Goal: Information Seeking & Learning: Check status

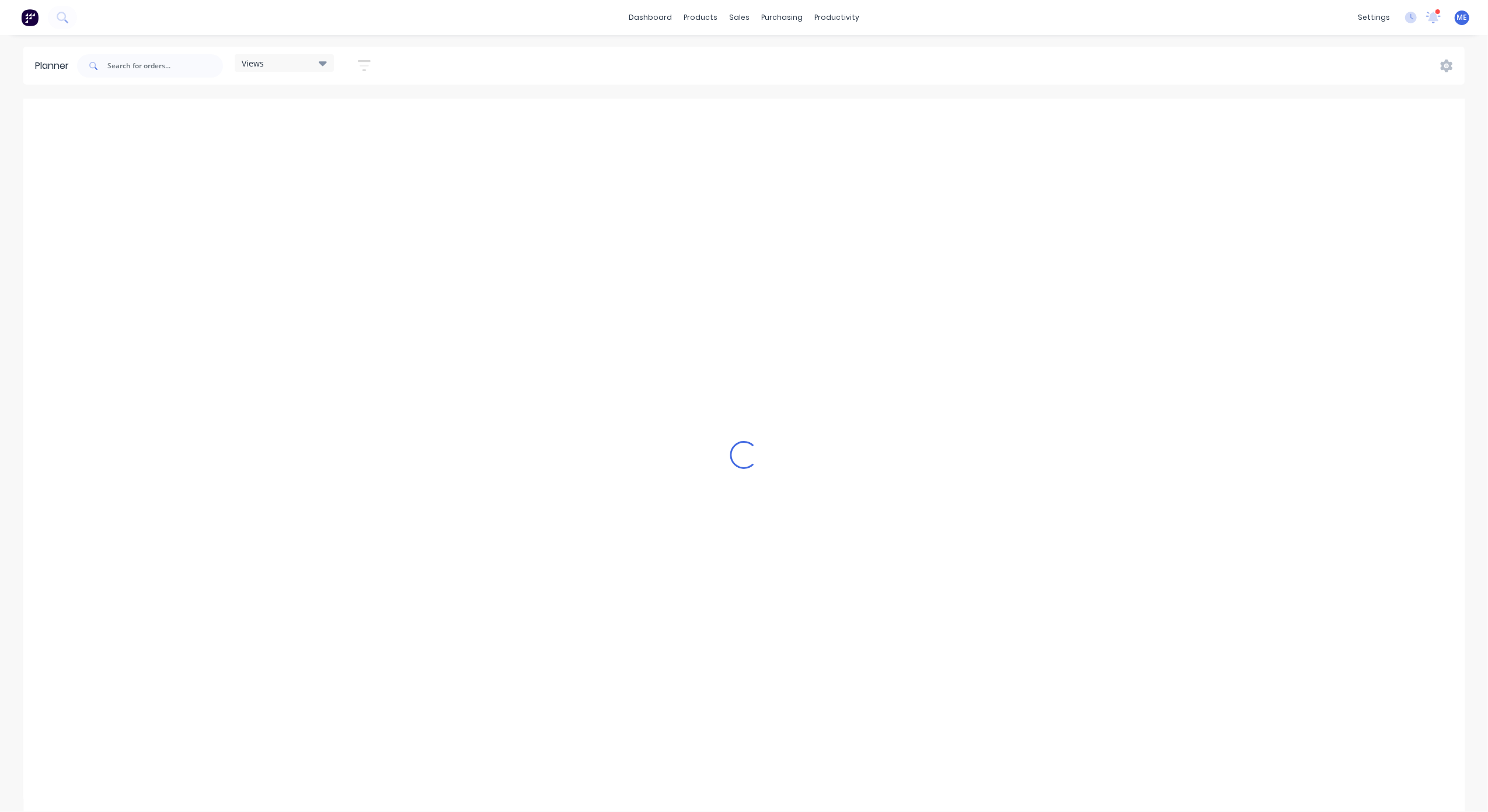
scroll to position [0, 452]
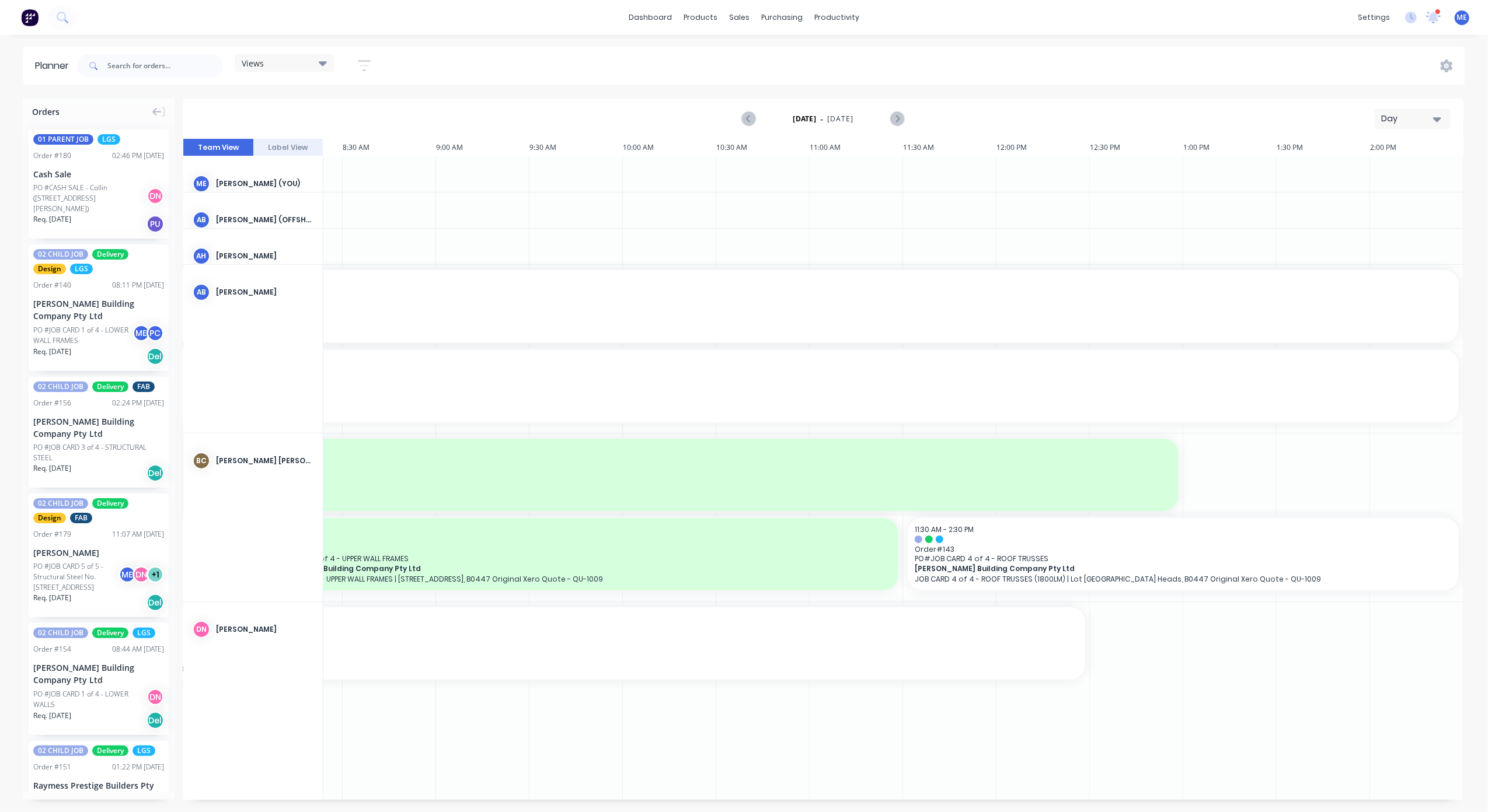
click at [1402, 112] on div "Day" at bounding box center [1407, 118] width 54 height 12
click at [1400, 167] on div "Week" at bounding box center [1391, 173] width 116 height 23
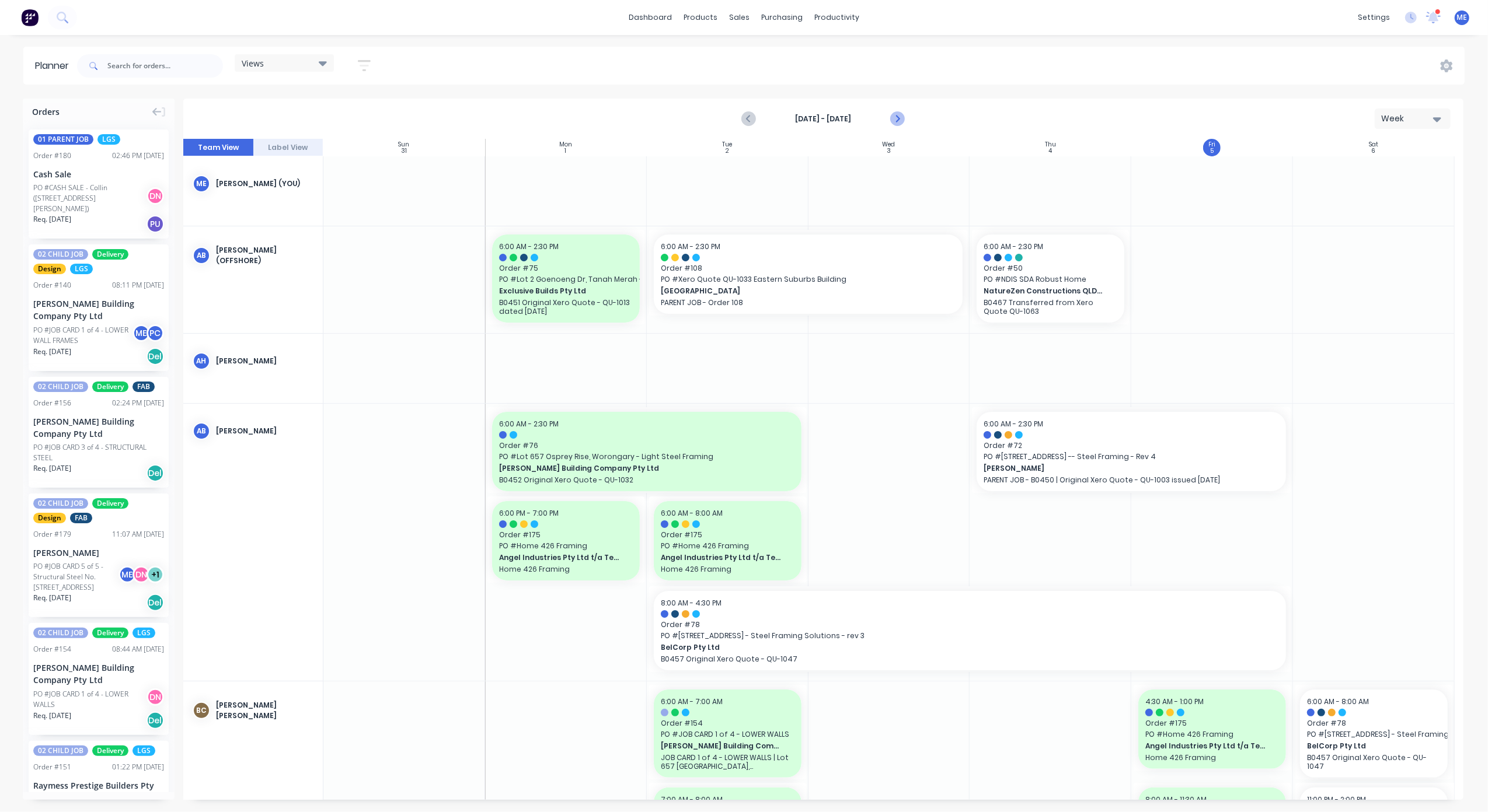
click at [901, 115] on icon "Next page" at bounding box center [897, 119] width 14 height 14
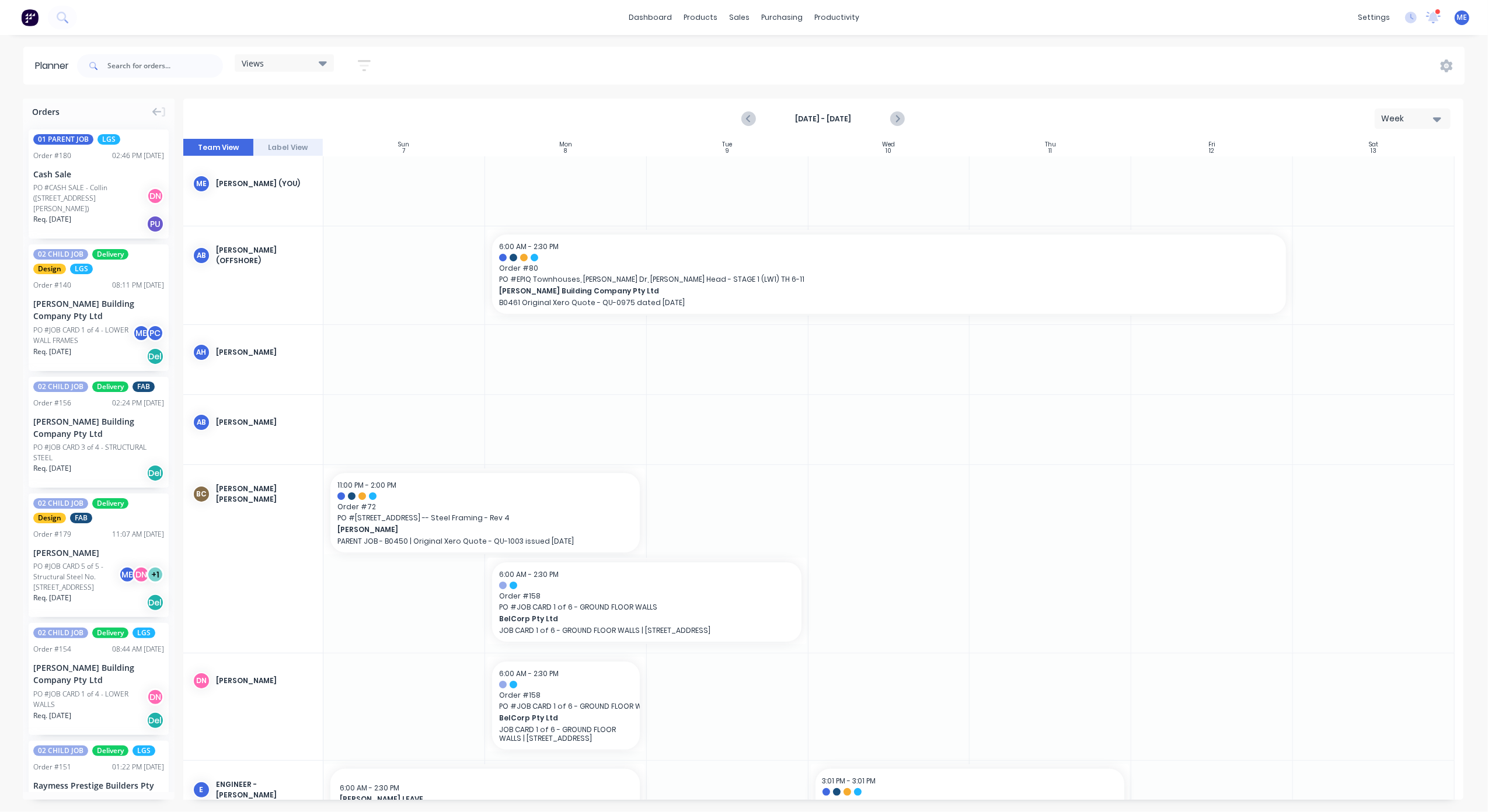
click at [499, 87] on div "Planner Views Save new view None (Default) edit DESIGN TEAM (INTERNAL) edit ENG…" at bounding box center [744, 429] width 1488 height 765
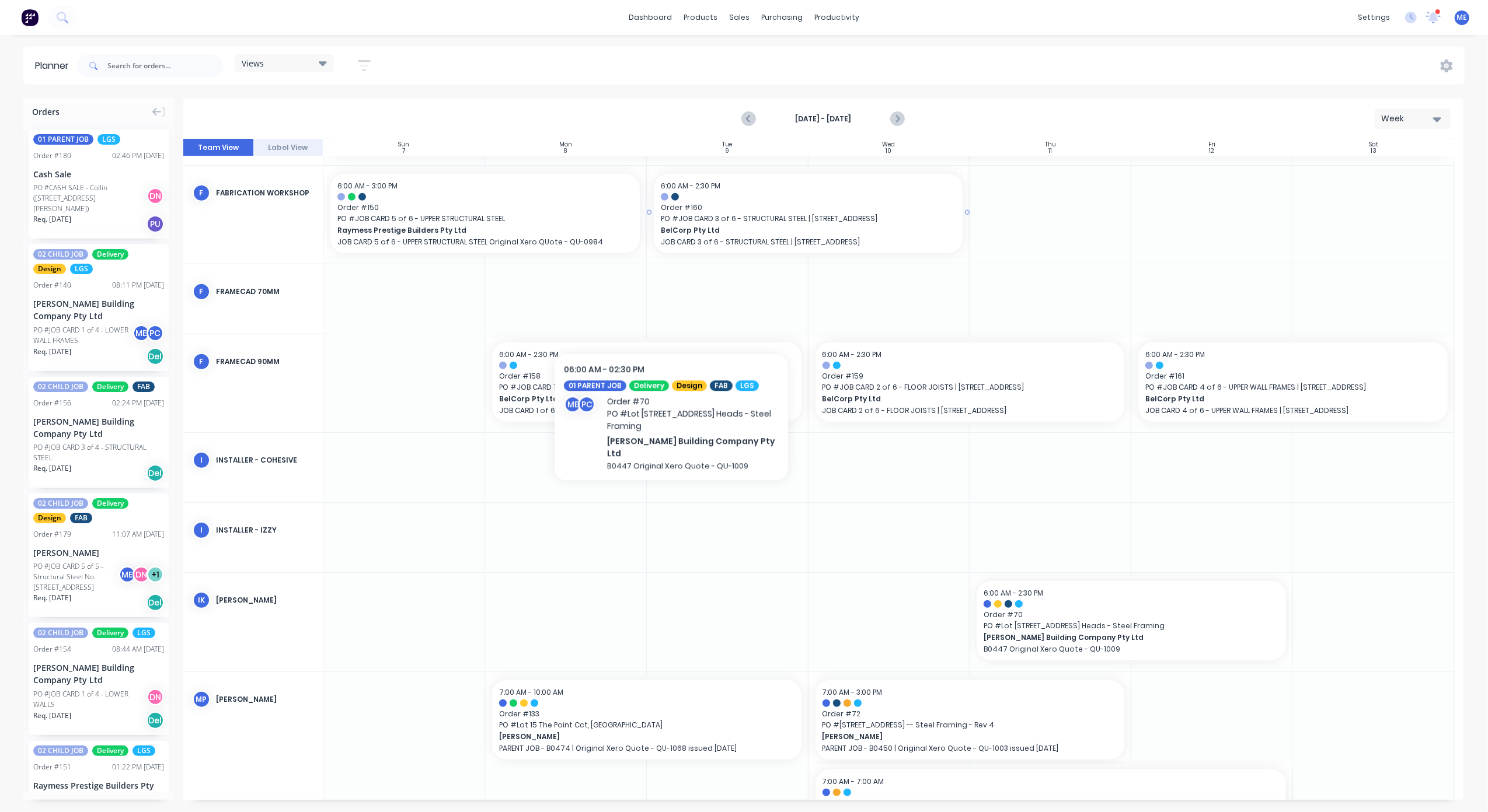
scroll to position [1011, 0]
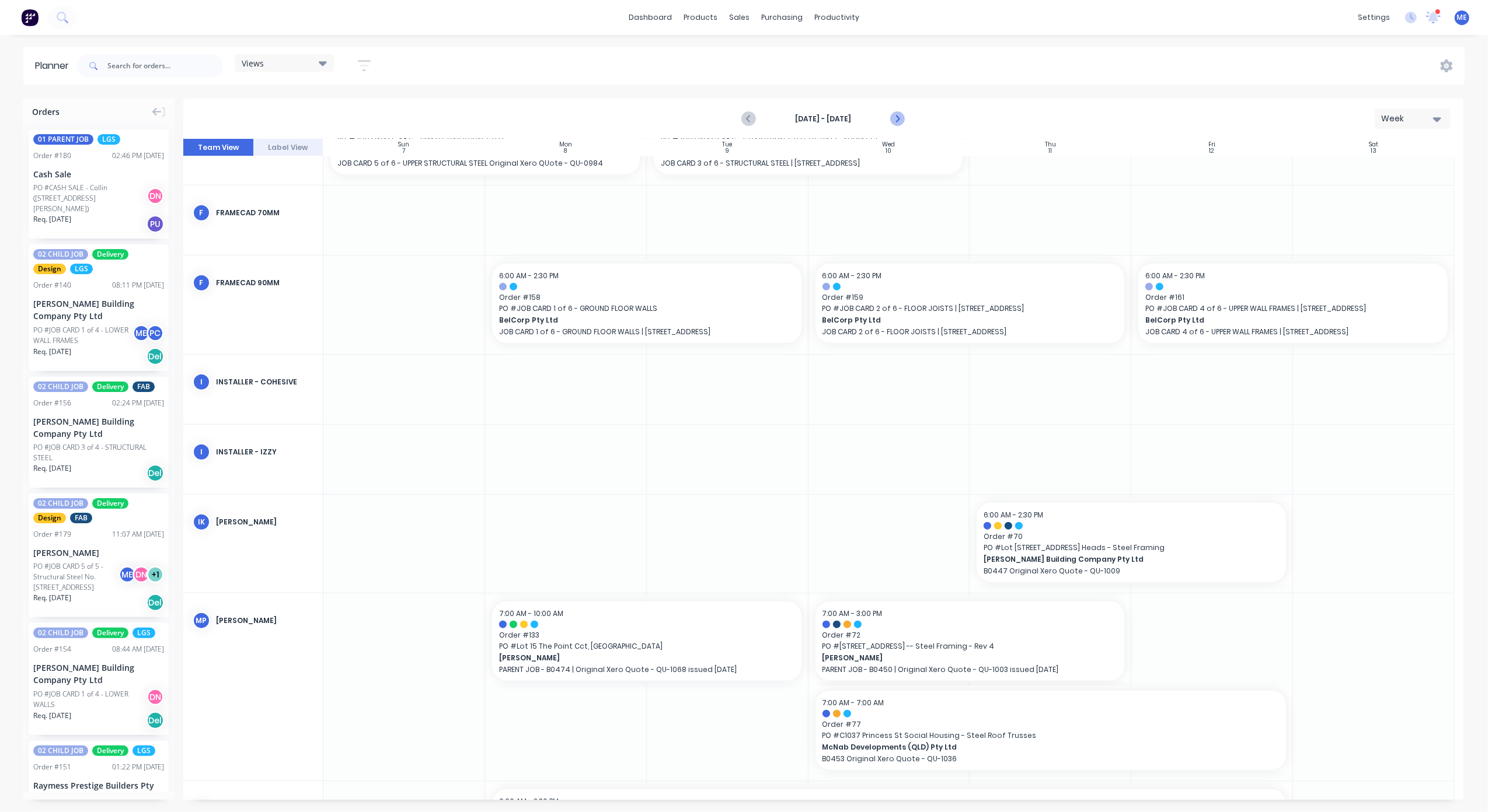
click at [896, 119] on icon "Next page" at bounding box center [897, 119] width 14 height 14
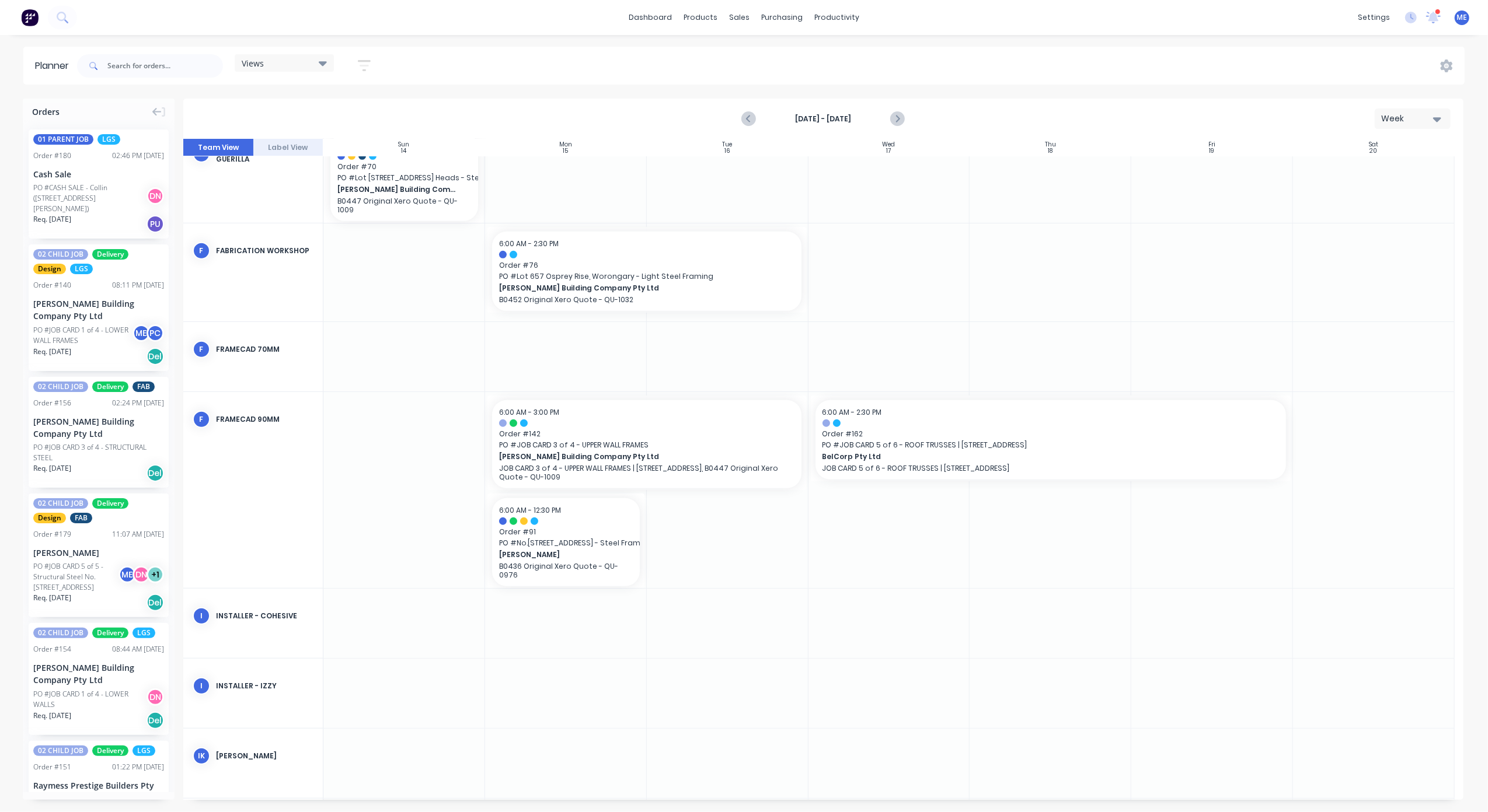
scroll to position [889, 0]
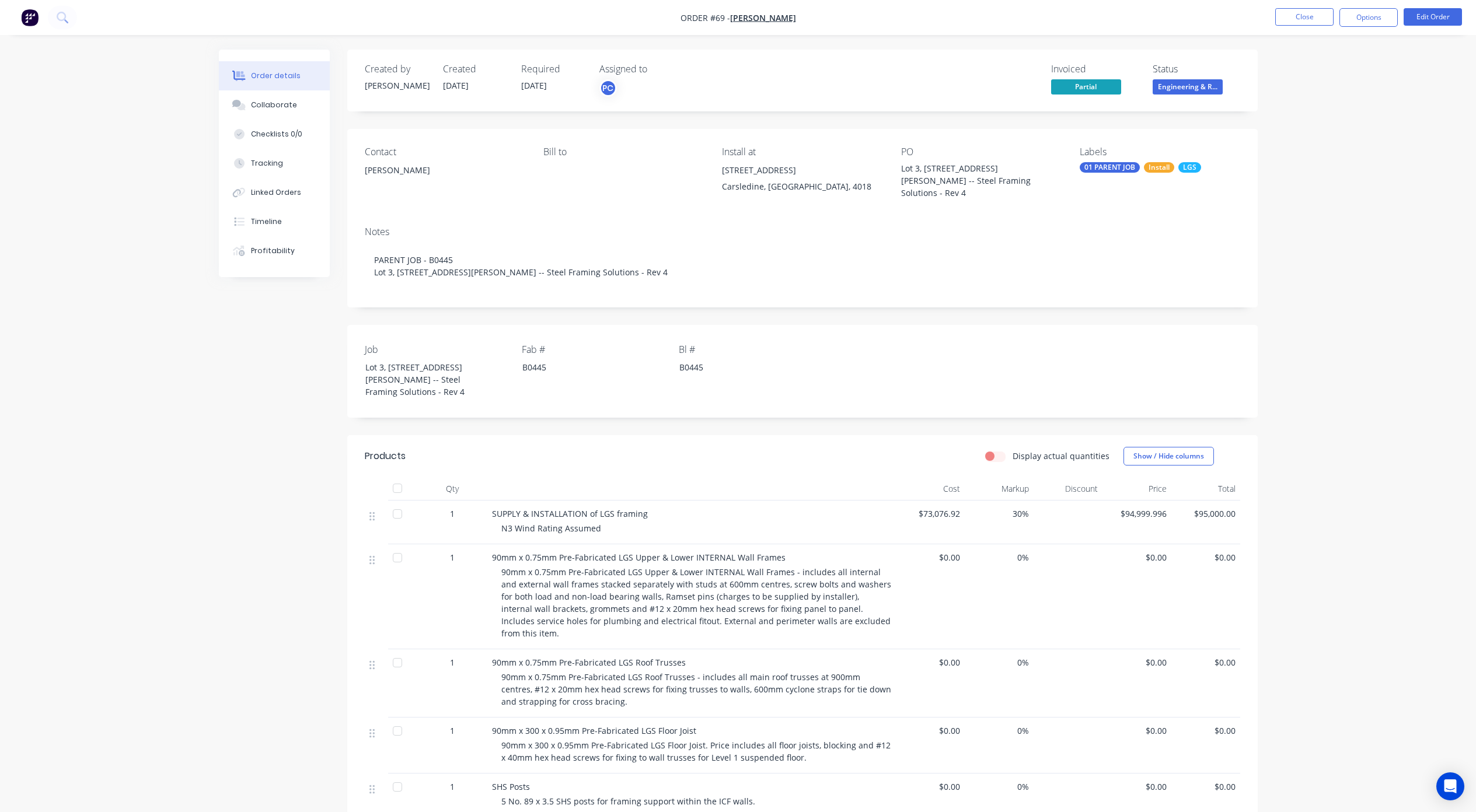
scroll to position [691, 0]
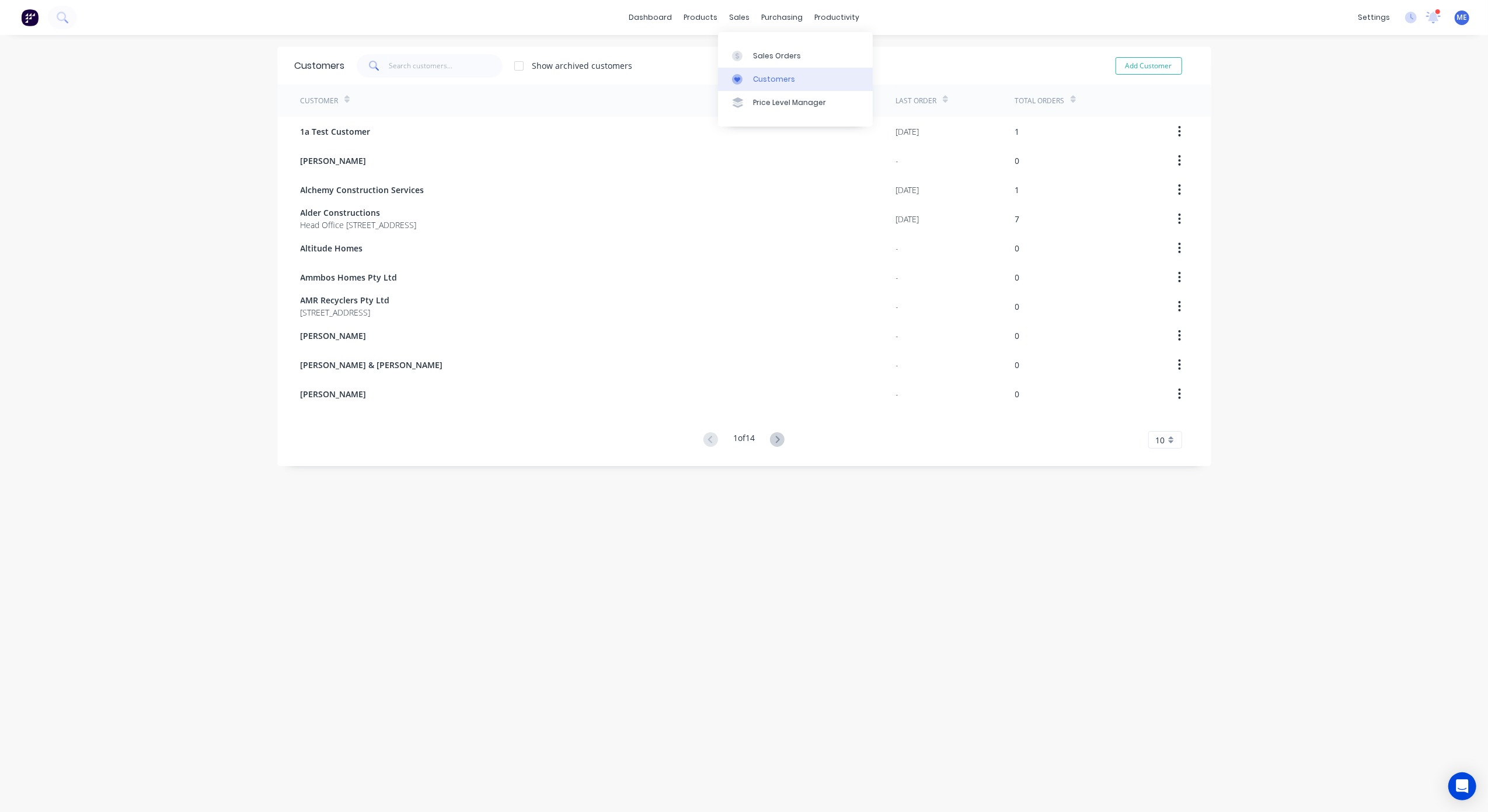
drag, startPoint x: 747, startPoint y: 54, endPoint x: 780, endPoint y: 76, distance: 39.7
click at [747, 54] on div at bounding box center [740, 56] width 18 height 11
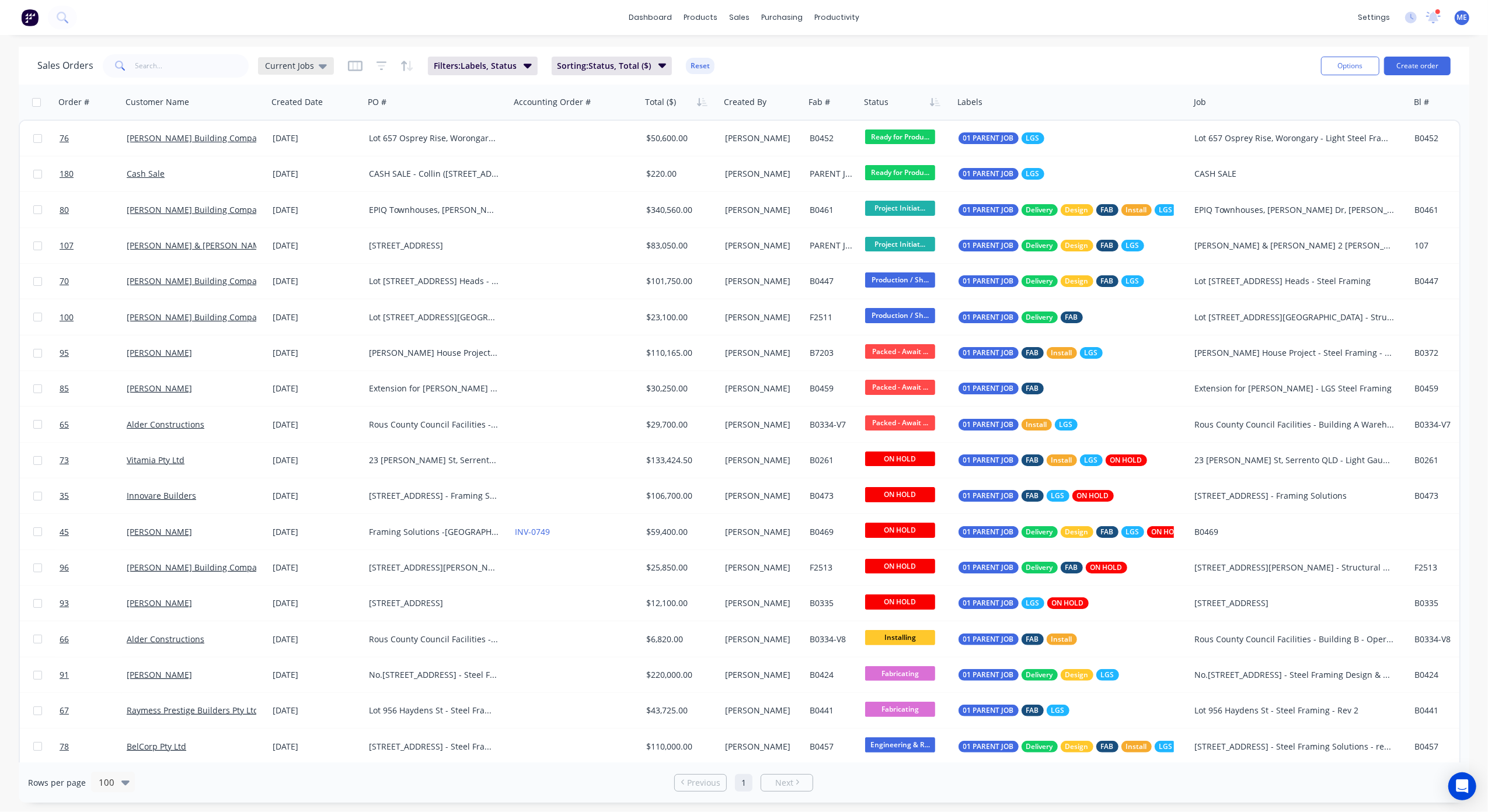
click at [309, 68] on span "Current Jobs" at bounding box center [289, 65] width 49 height 12
click at [799, 63] on div "Sales Orders Current Jobs Filters: Labels, Status Sorting: Status, Total ($) Re…" at bounding box center [674, 66] width 1274 height 28
click at [620, 66] on span "Sorting: Status, Total ($)" at bounding box center [604, 66] width 94 height 12
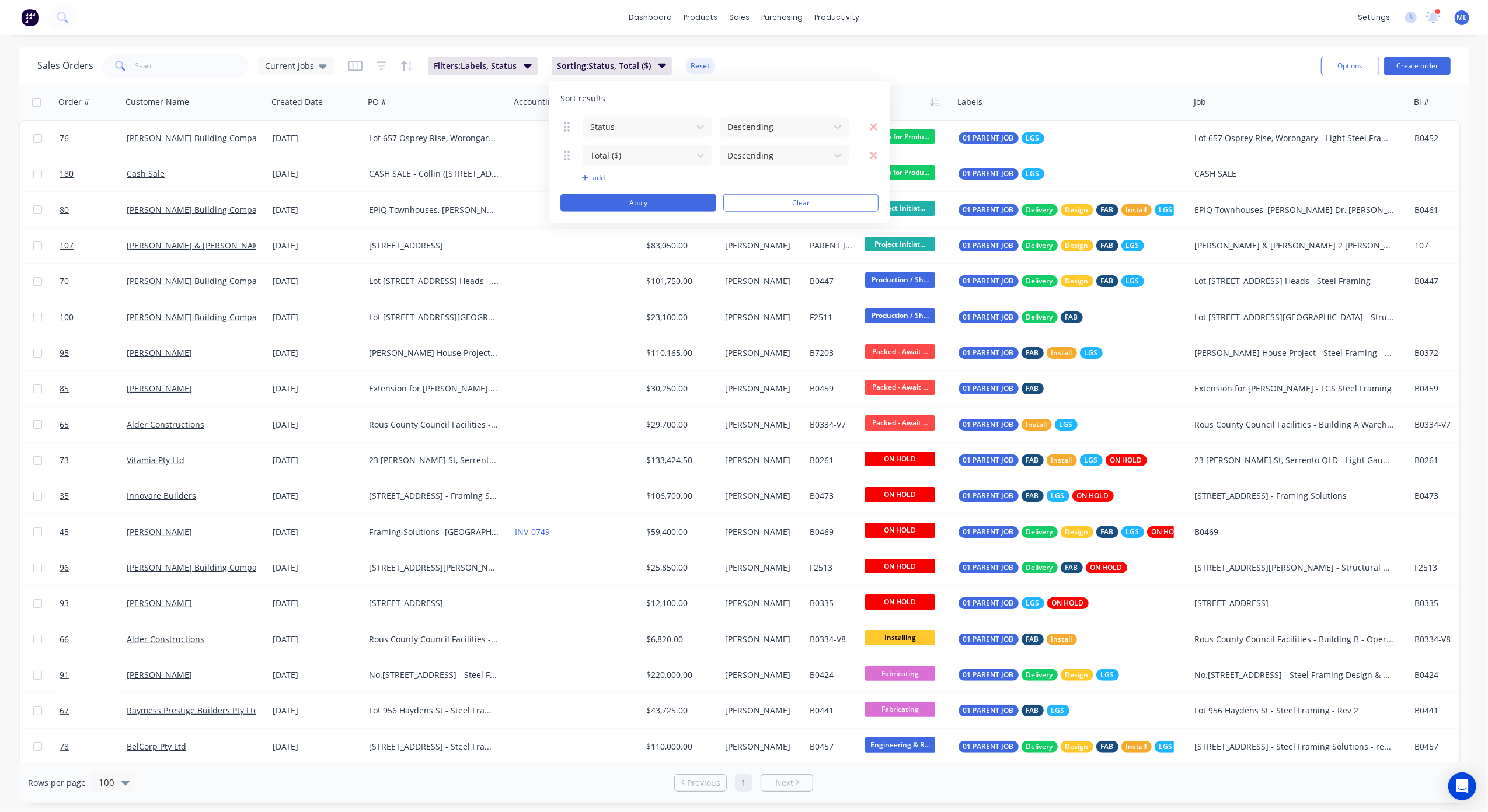
click at [773, 59] on div "Sales Orders Current Jobs Filters: Labels, Status Sorting: Status, Total ($) Re…" at bounding box center [674, 66] width 1274 height 28
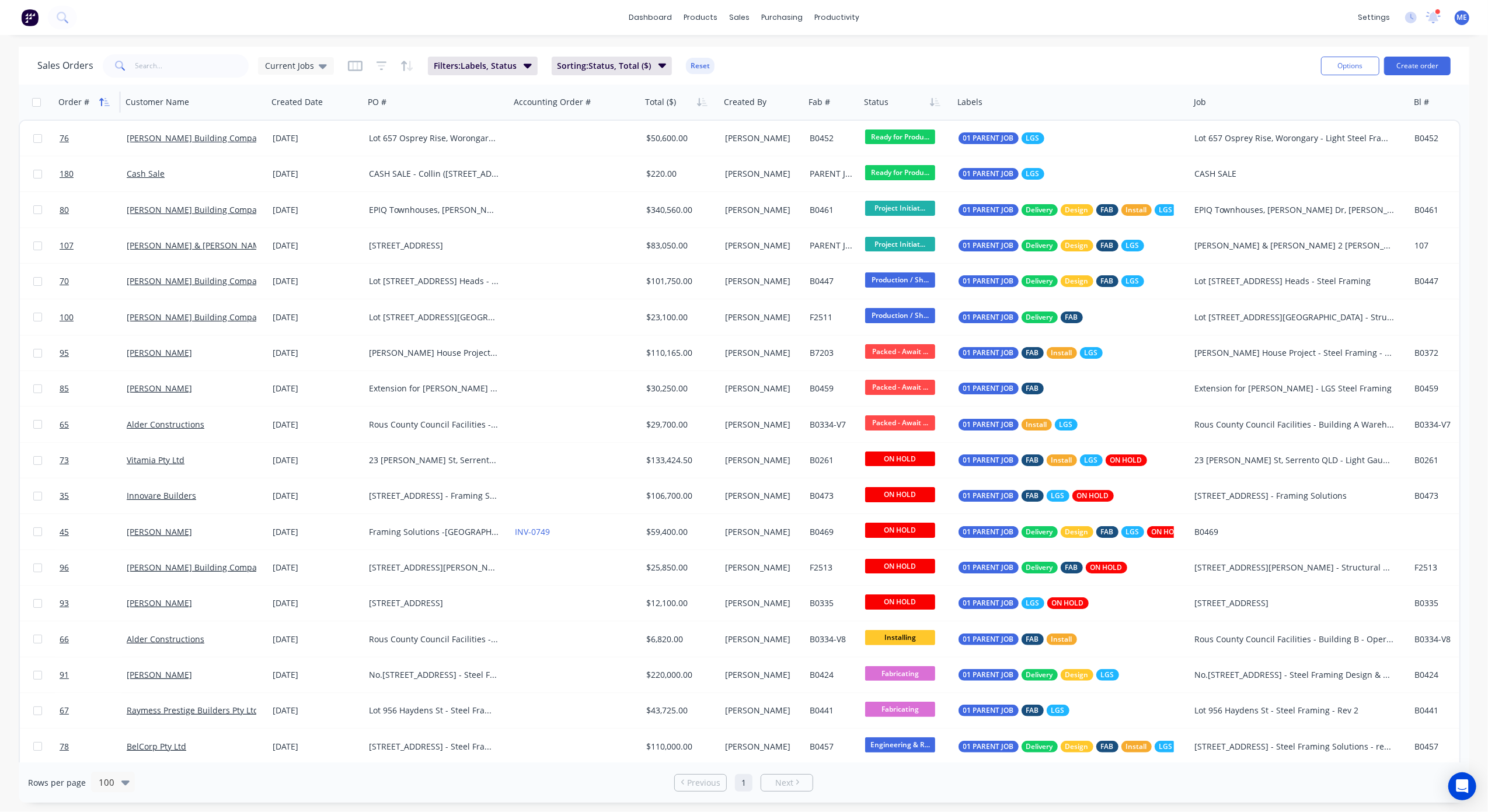
click at [106, 101] on icon "button" at bounding box center [107, 102] width 5 height 8
click at [612, 71] on span "Sorting: Status, Total ($), Order #" at bounding box center [617, 66] width 119 height 12
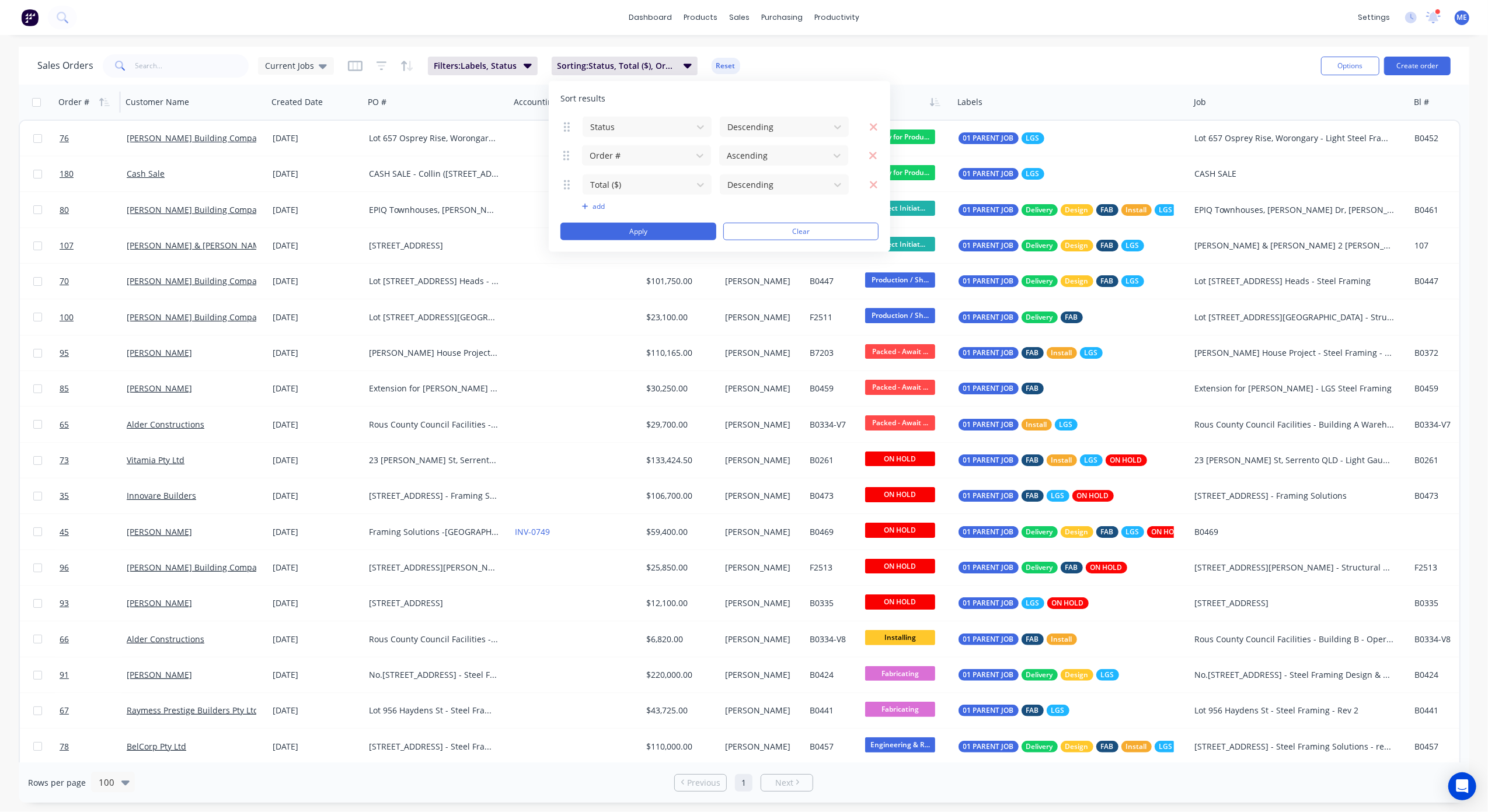
drag, startPoint x: 568, startPoint y: 185, endPoint x: 567, endPoint y: 156, distance: 29.0
click at [567, 156] on icon at bounding box center [566, 155] width 6 height 9
click at [641, 234] on button "Apply" at bounding box center [638, 232] width 156 height 18
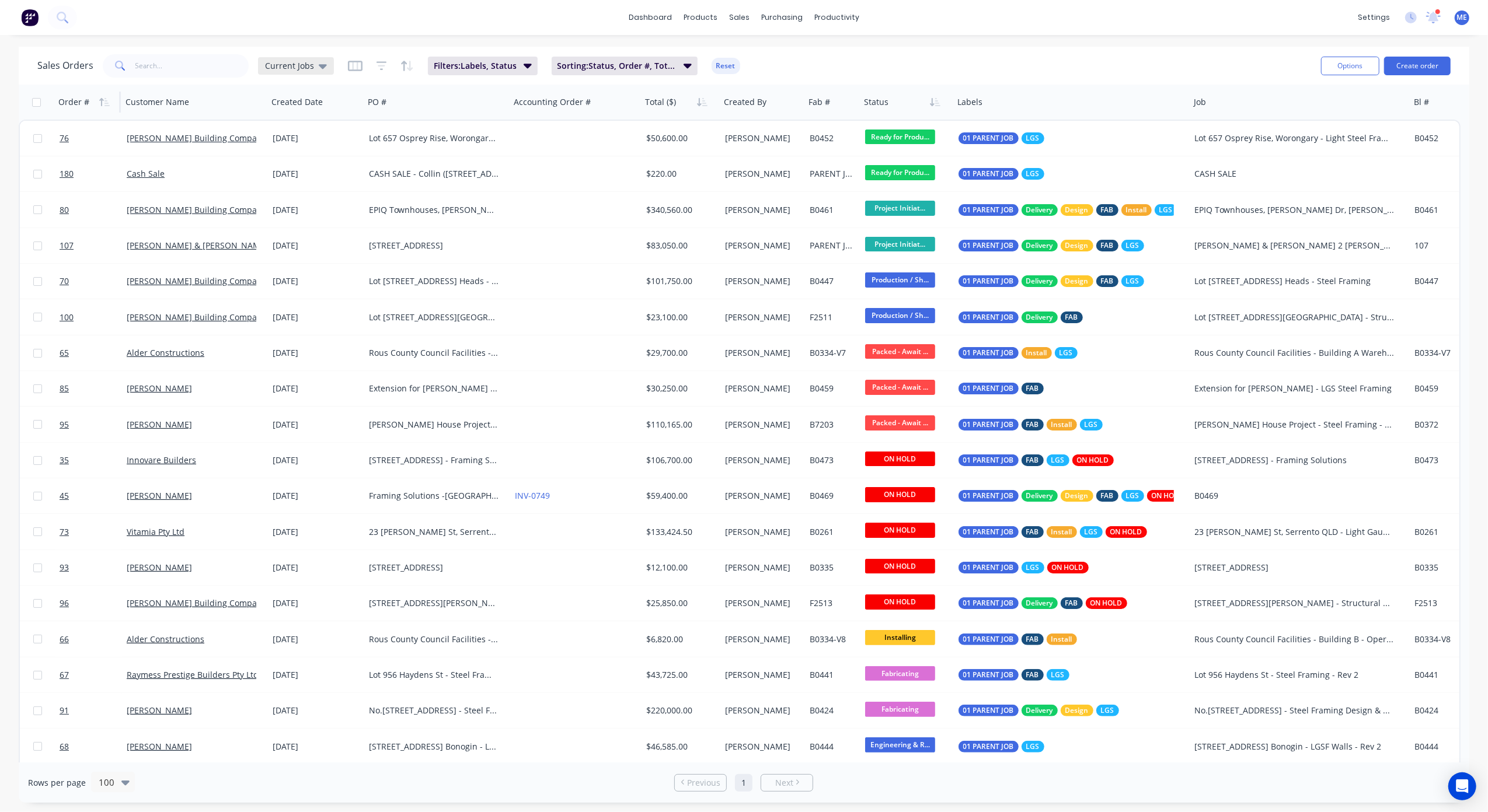
click at [285, 66] on span "Current Jobs" at bounding box center [289, 65] width 49 height 12
click at [292, 254] on button "Mike Sales" at bounding box center [328, 258] width 133 height 13
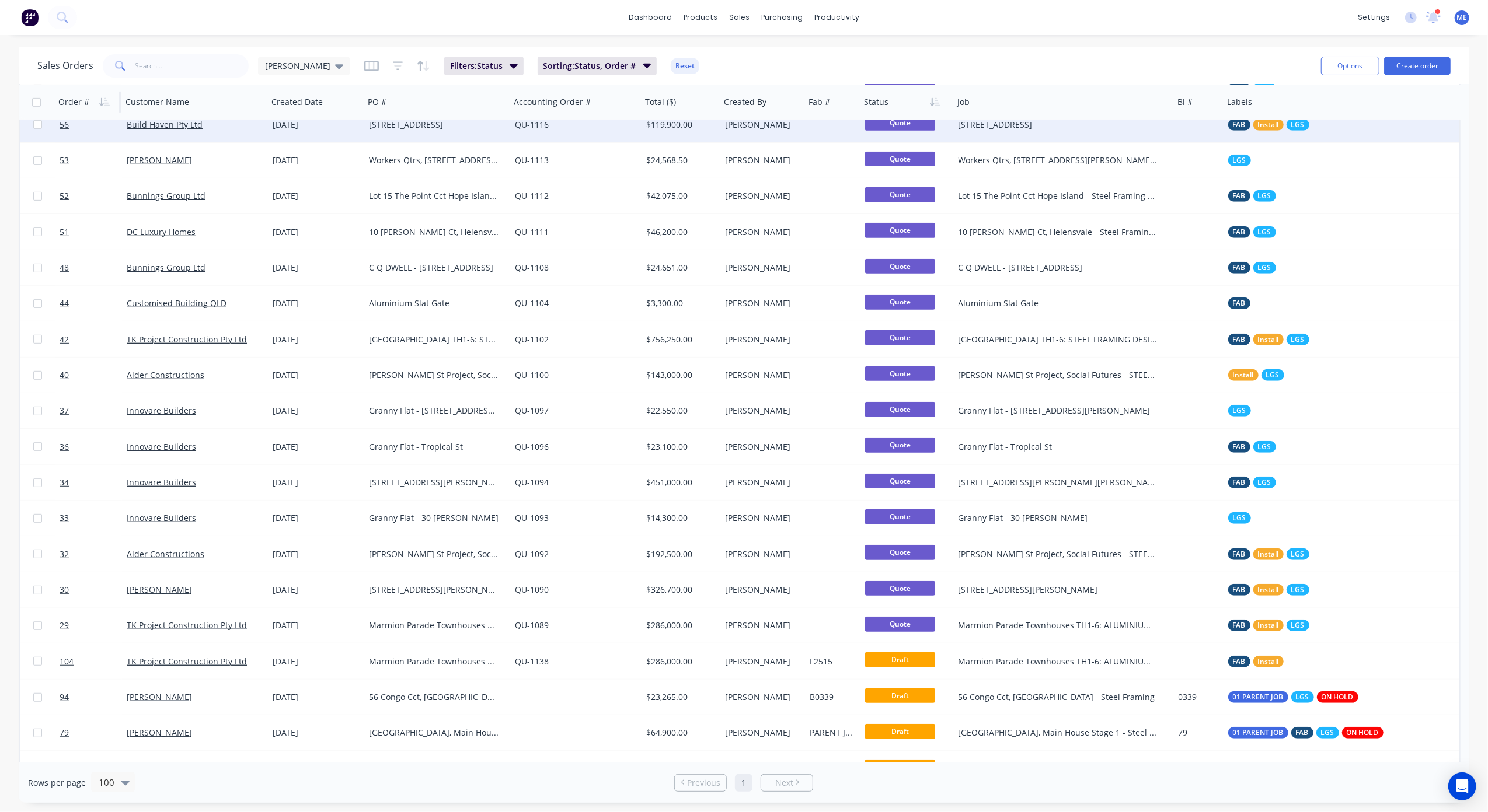
scroll to position [645, 0]
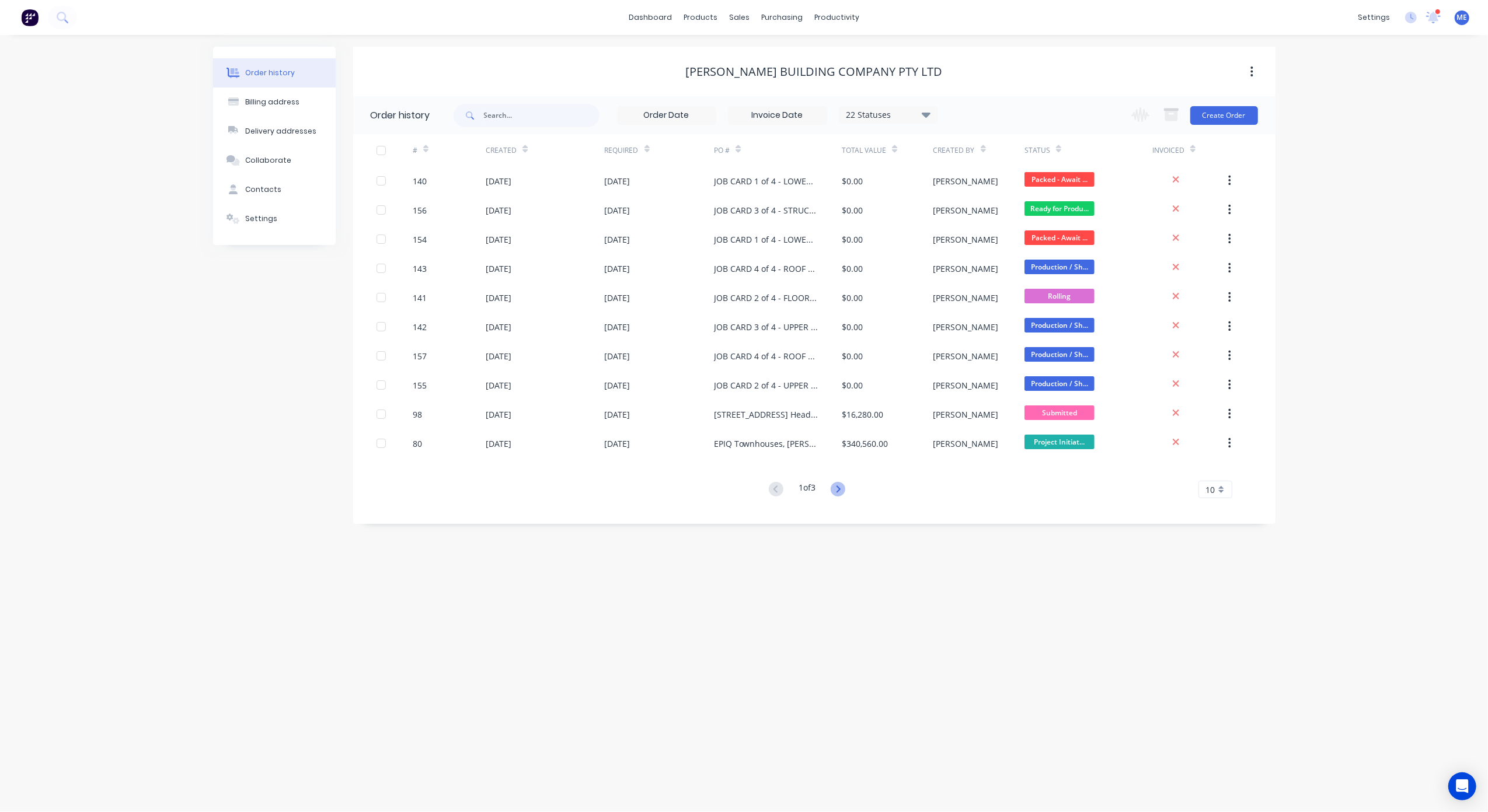
click at [843, 491] on icon at bounding box center [838, 489] width 15 height 15
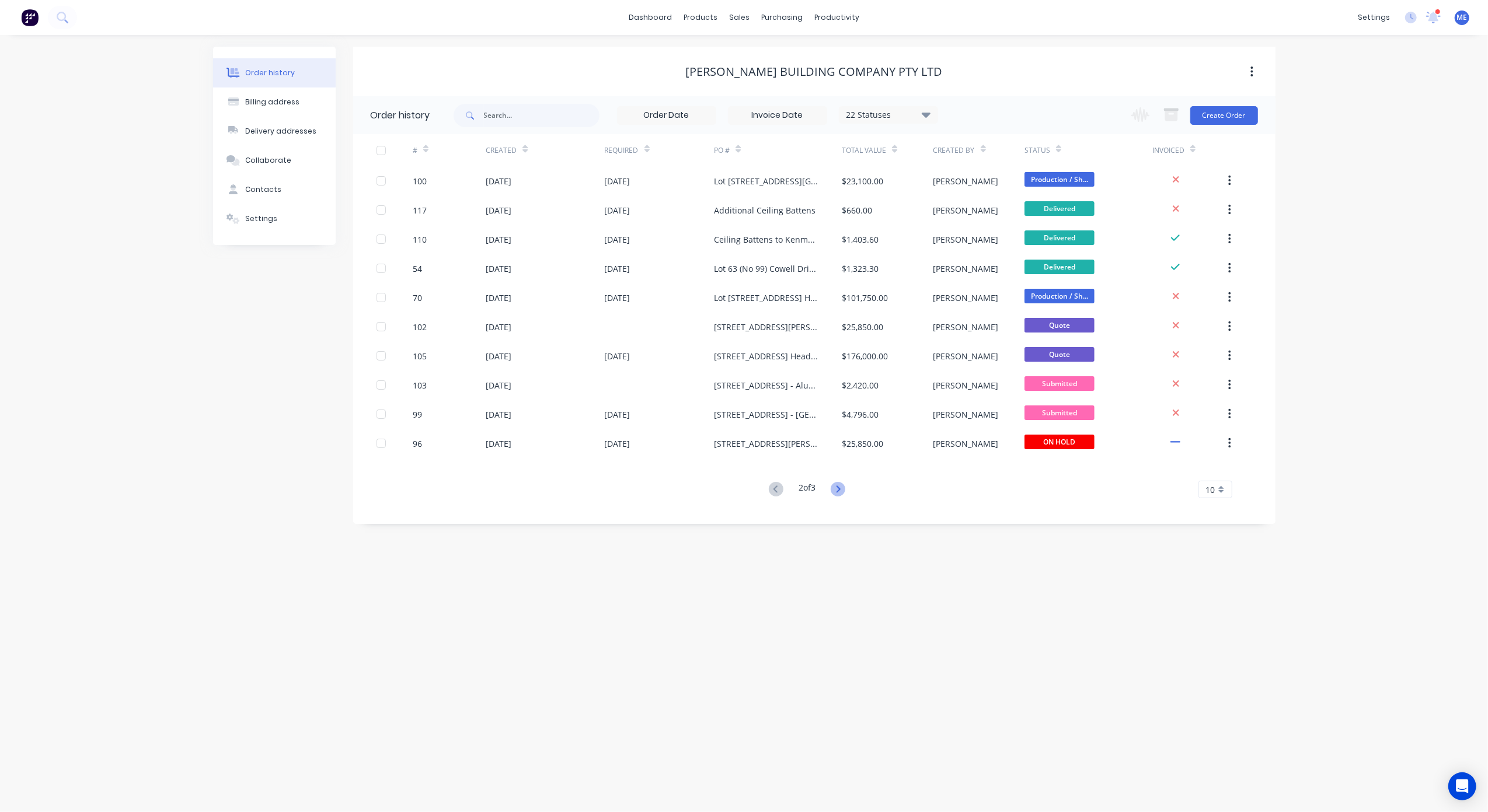
click at [843, 491] on icon at bounding box center [838, 489] width 15 height 15
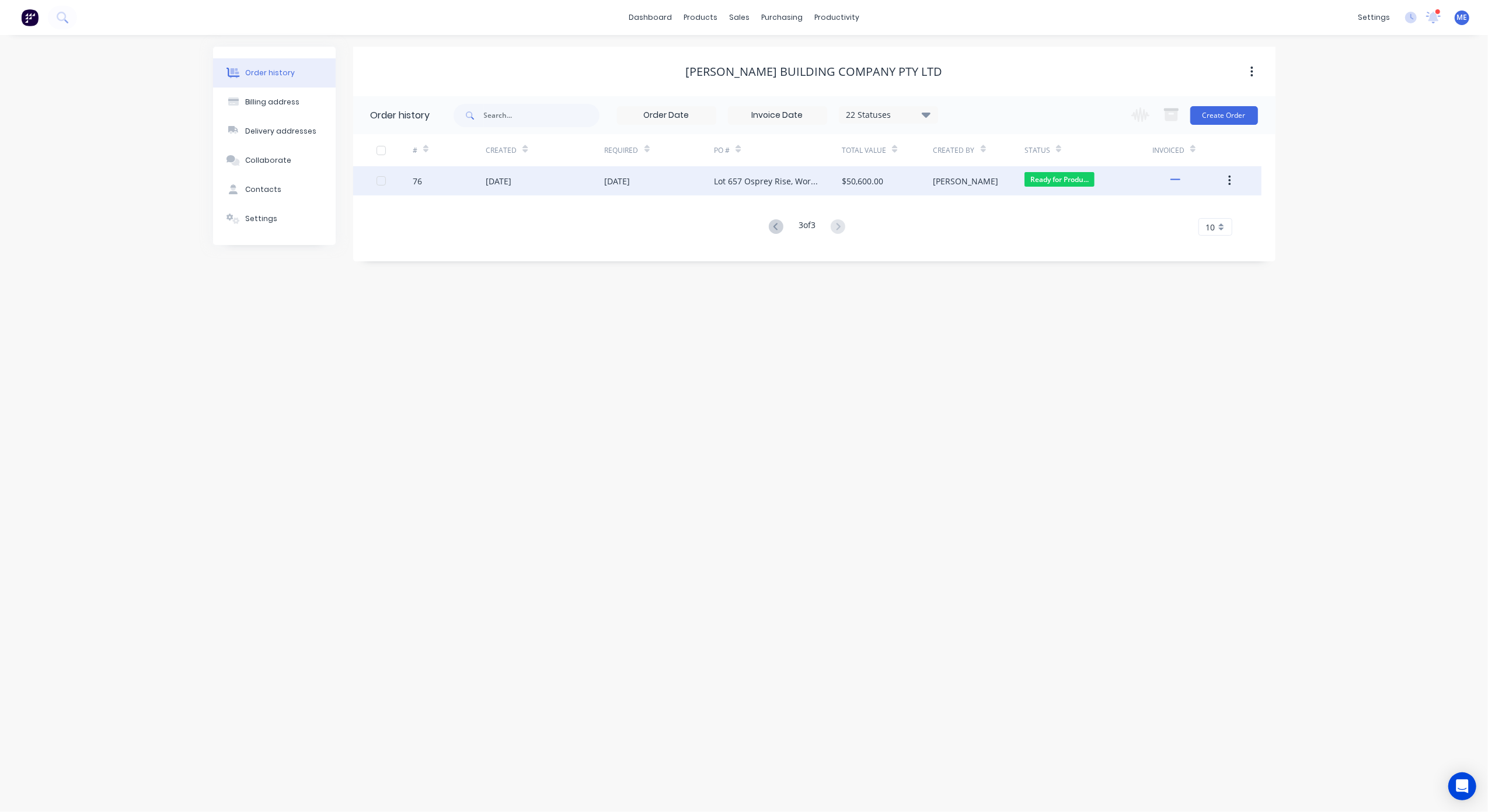
click at [748, 181] on div "Lot 657 Osprey Rise, Worongary - Light Steel Framing" at bounding box center [766, 181] width 105 height 12
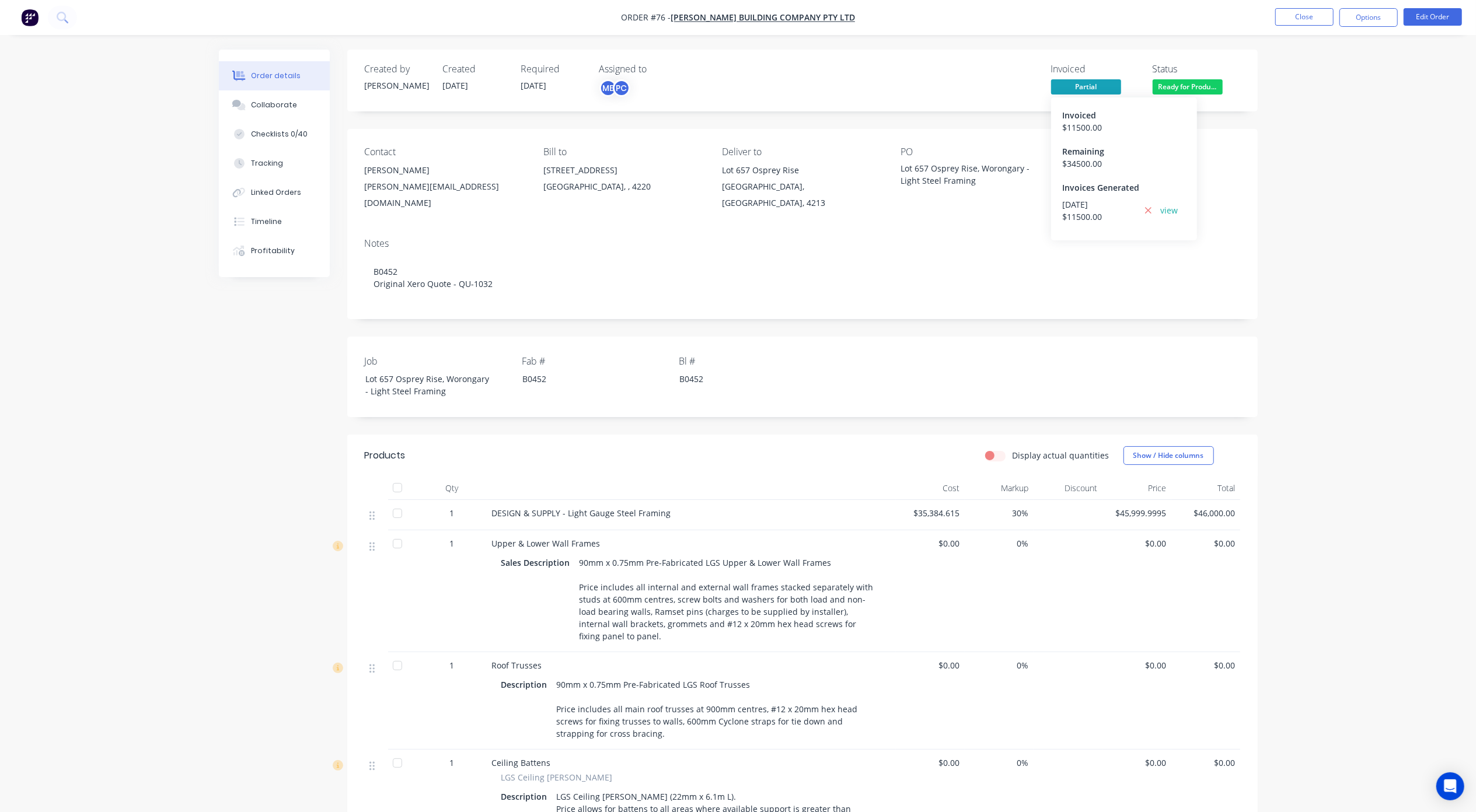
click at [1096, 83] on span "Partial" at bounding box center [1085, 86] width 70 height 15
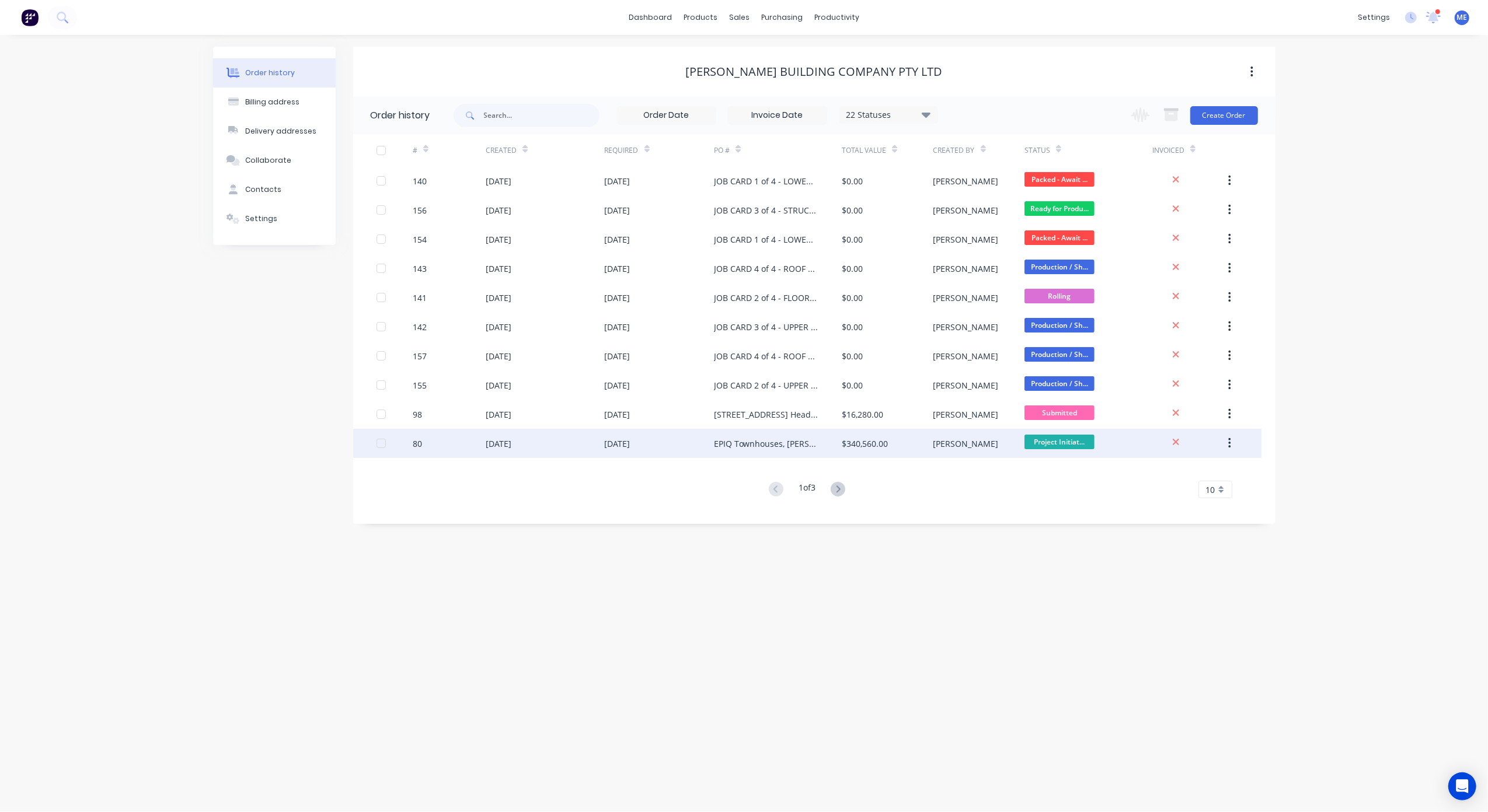
click at [781, 445] on div "EPIQ Townhouses, [PERSON_NAME] Dr, [PERSON_NAME] Head - STAGE 1 (LW1) TH 6-11" at bounding box center [766, 443] width 105 height 12
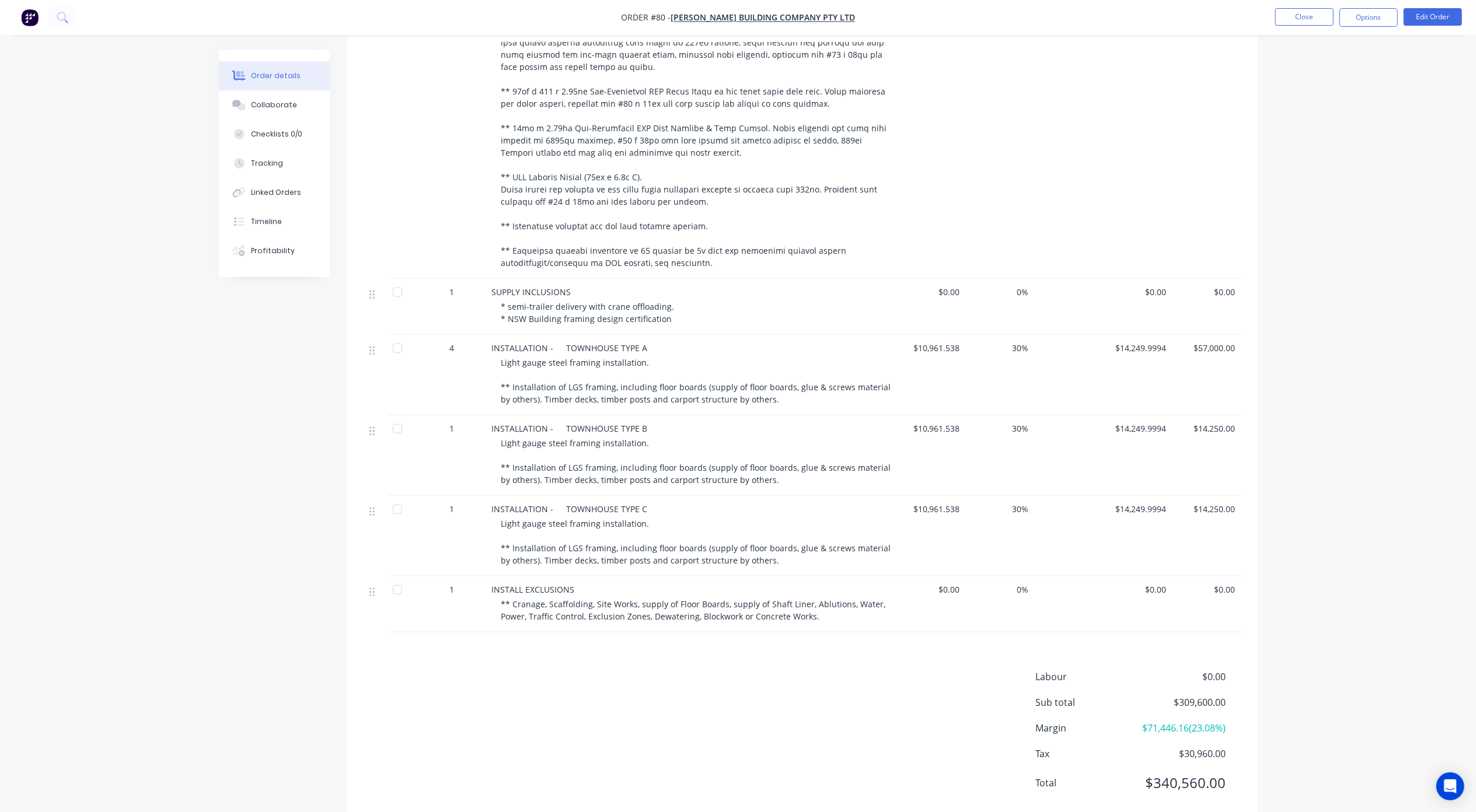
scroll to position [804, 0]
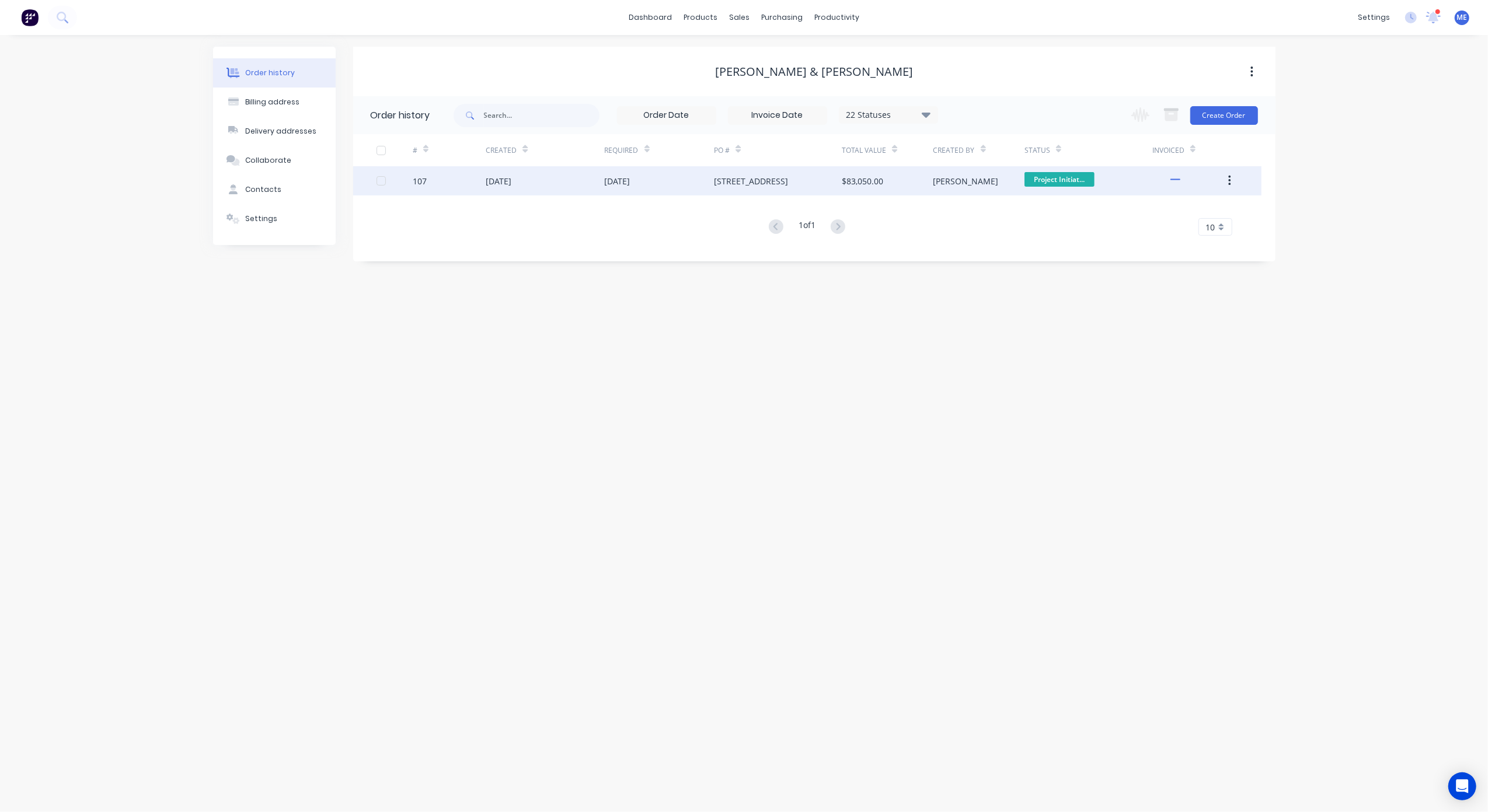
click at [768, 177] on div "8 Pineapple Crt Palmwoods, Australia, 4555" at bounding box center [751, 181] width 74 height 12
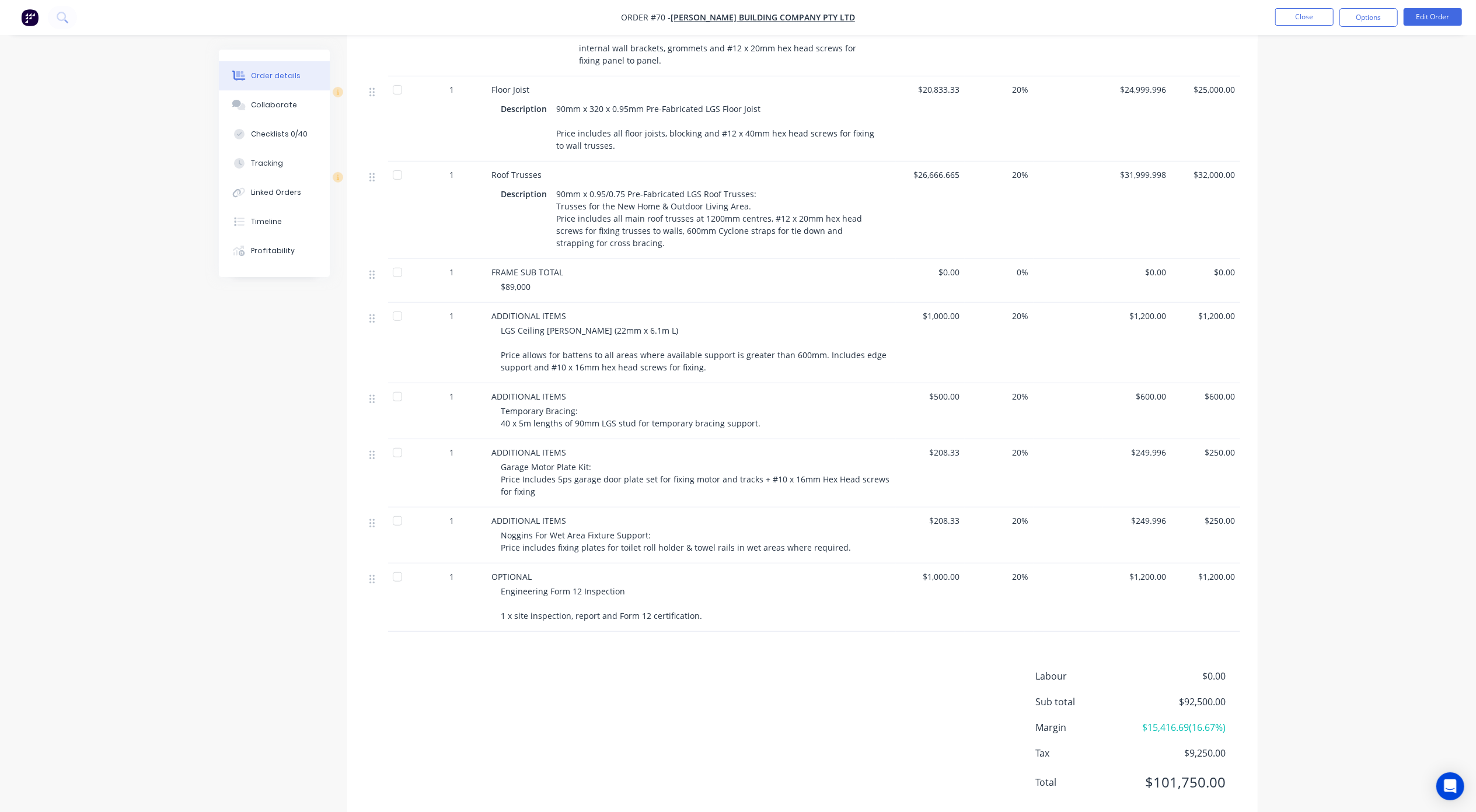
scroll to position [751, 0]
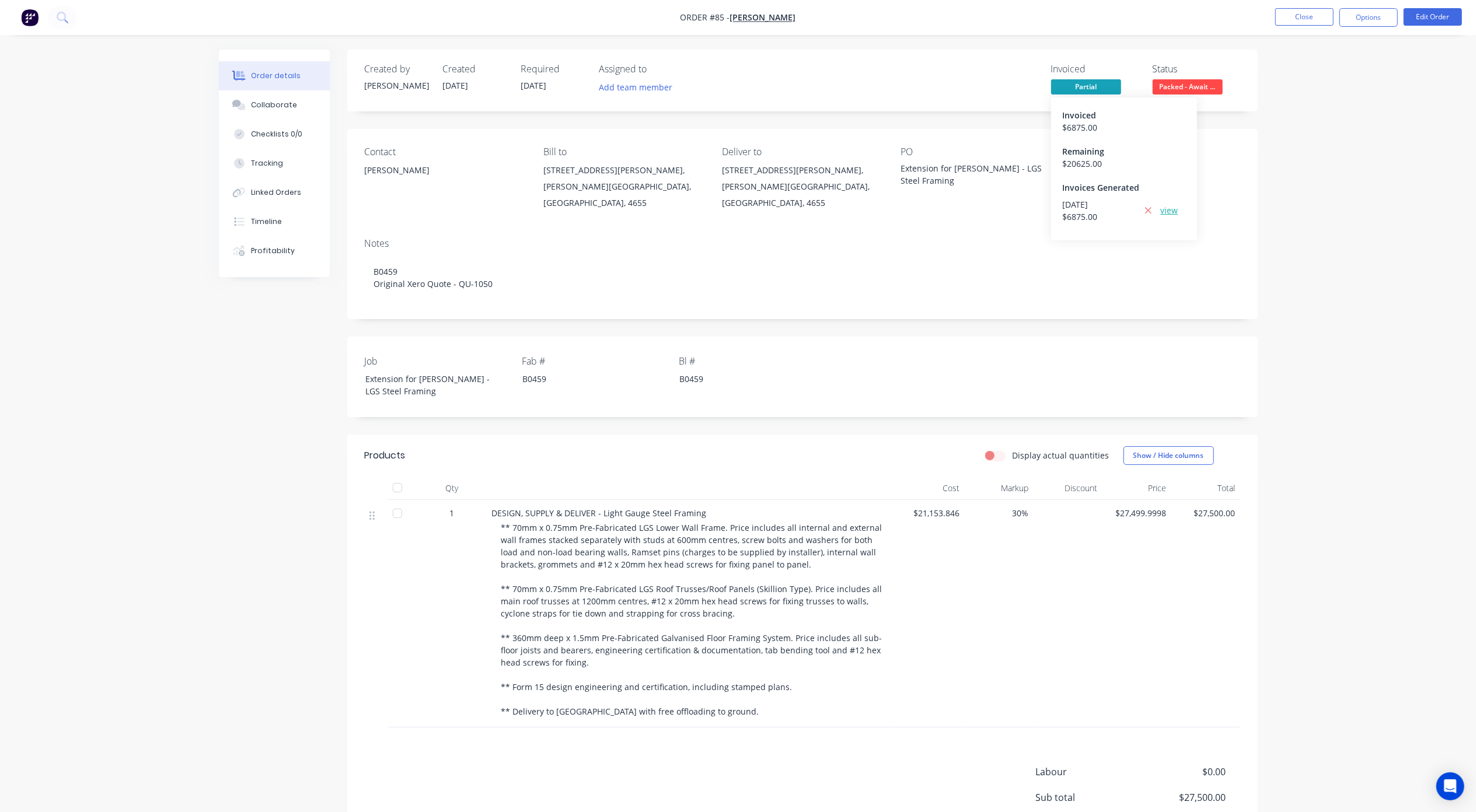
click at [1172, 211] on link "view" at bounding box center [1170, 210] width 18 height 12
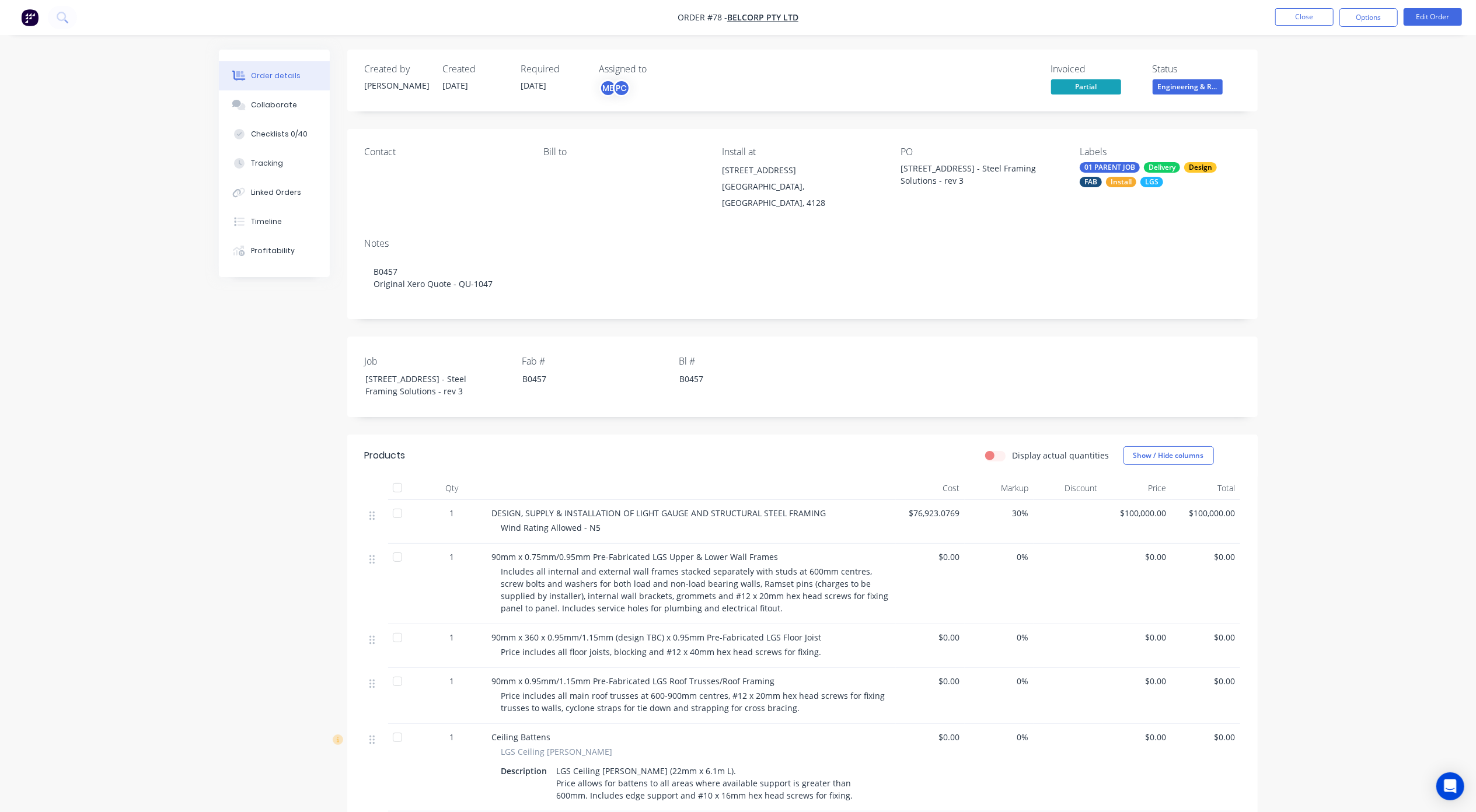
click at [1350, 311] on div "Order details Collaborate Checklists 0/40 Tracking Linked Orders Timeline Profi…" at bounding box center [738, 670] width 1476 height 1341
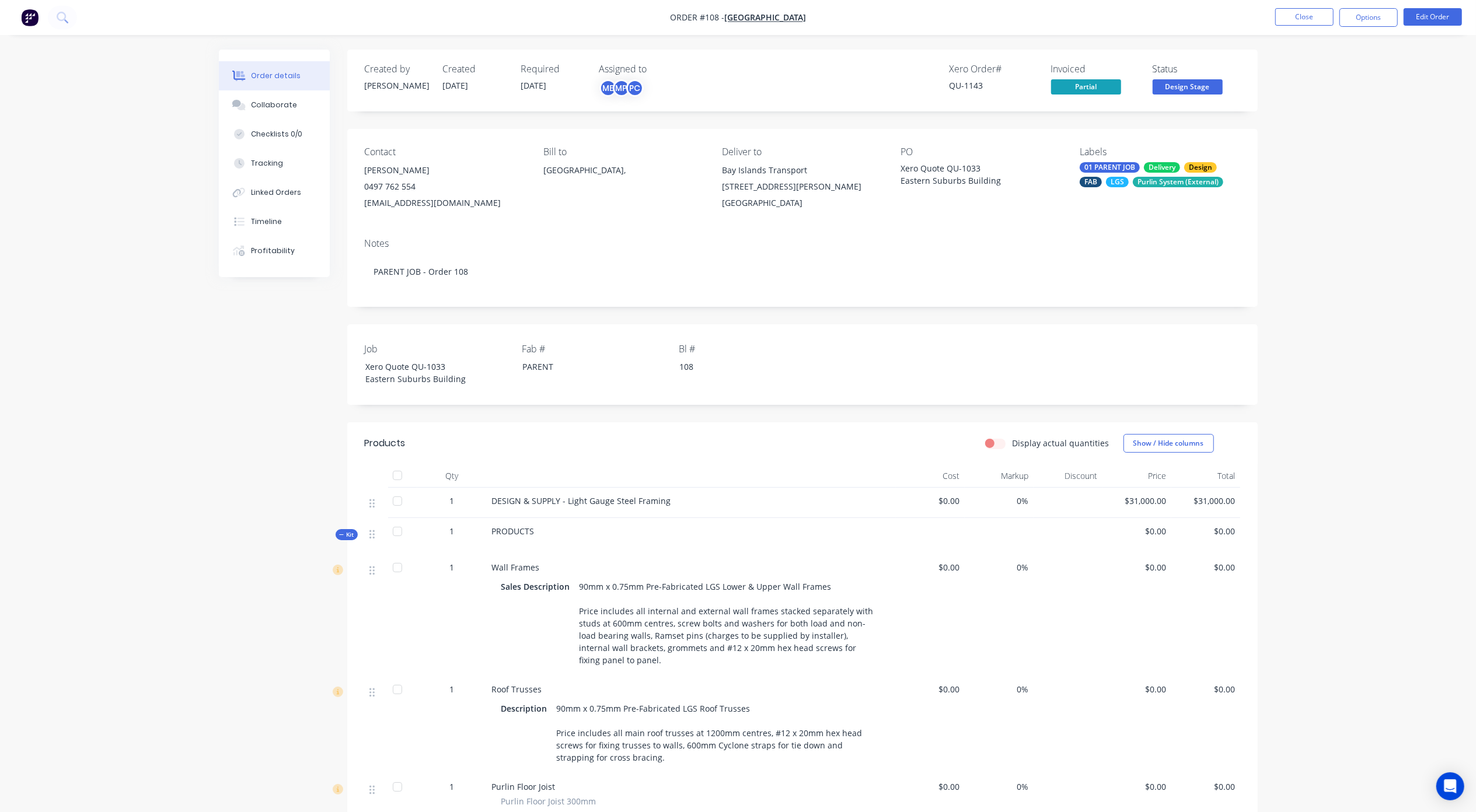
drag, startPoint x: 157, startPoint y: 388, endPoint x: 164, endPoint y: 392, distance: 8.1
click at [159, 388] on div "Order details Collaborate Checklists 0/0 Tracking Linked Orders Timeline Profit…" at bounding box center [738, 659] width 1476 height 1318
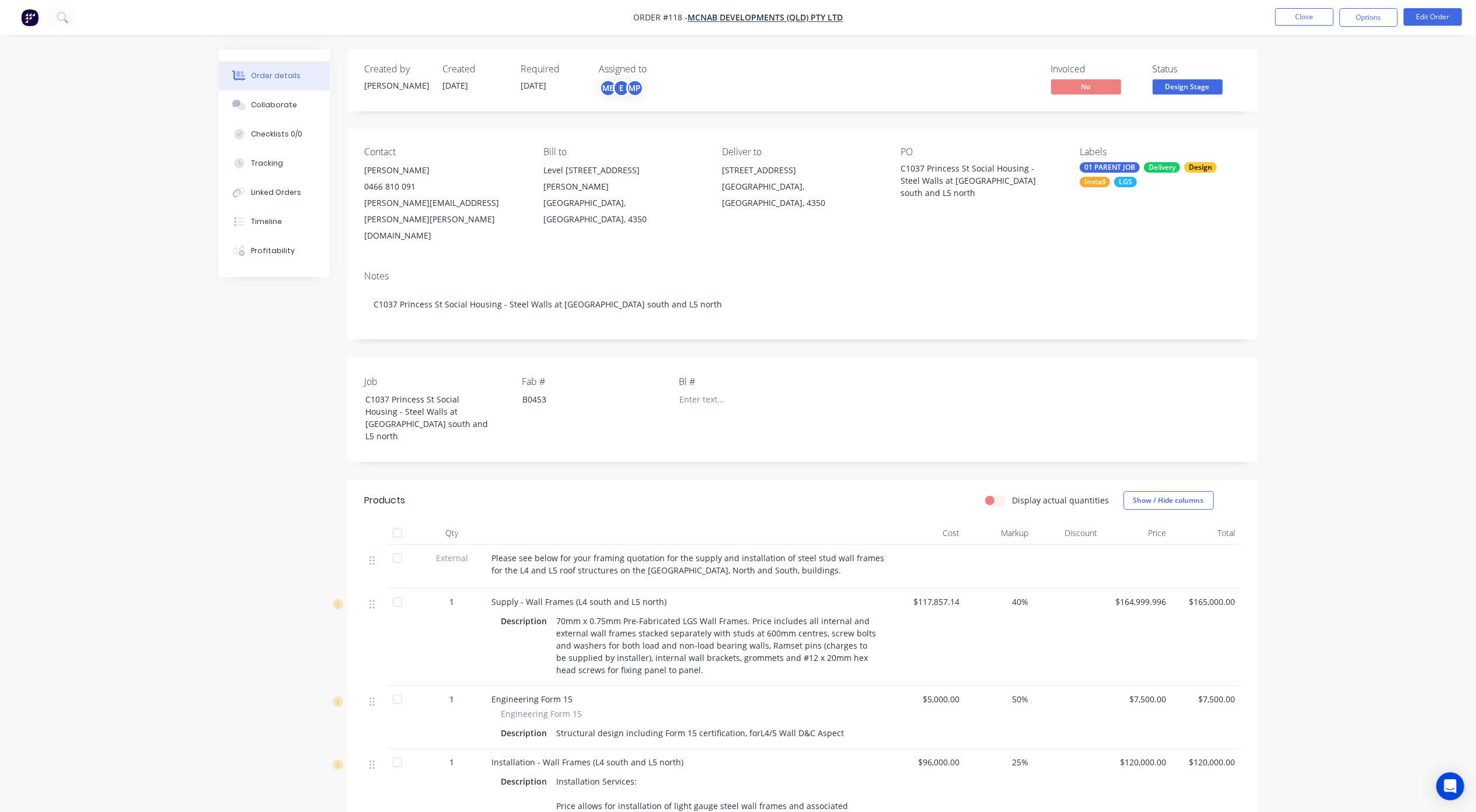
click at [1352, 288] on div "Order details Collaborate Checklists 0/0 Tracking Linked Orders Timeline Profit…" at bounding box center [738, 599] width 1476 height 1198
click at [1343, 204] on div "Order details Collaborate Checklists 0/0 Tracking Linked Orders Timeline Profit…" at bounding box center [738, 599] width 1476 height 1198
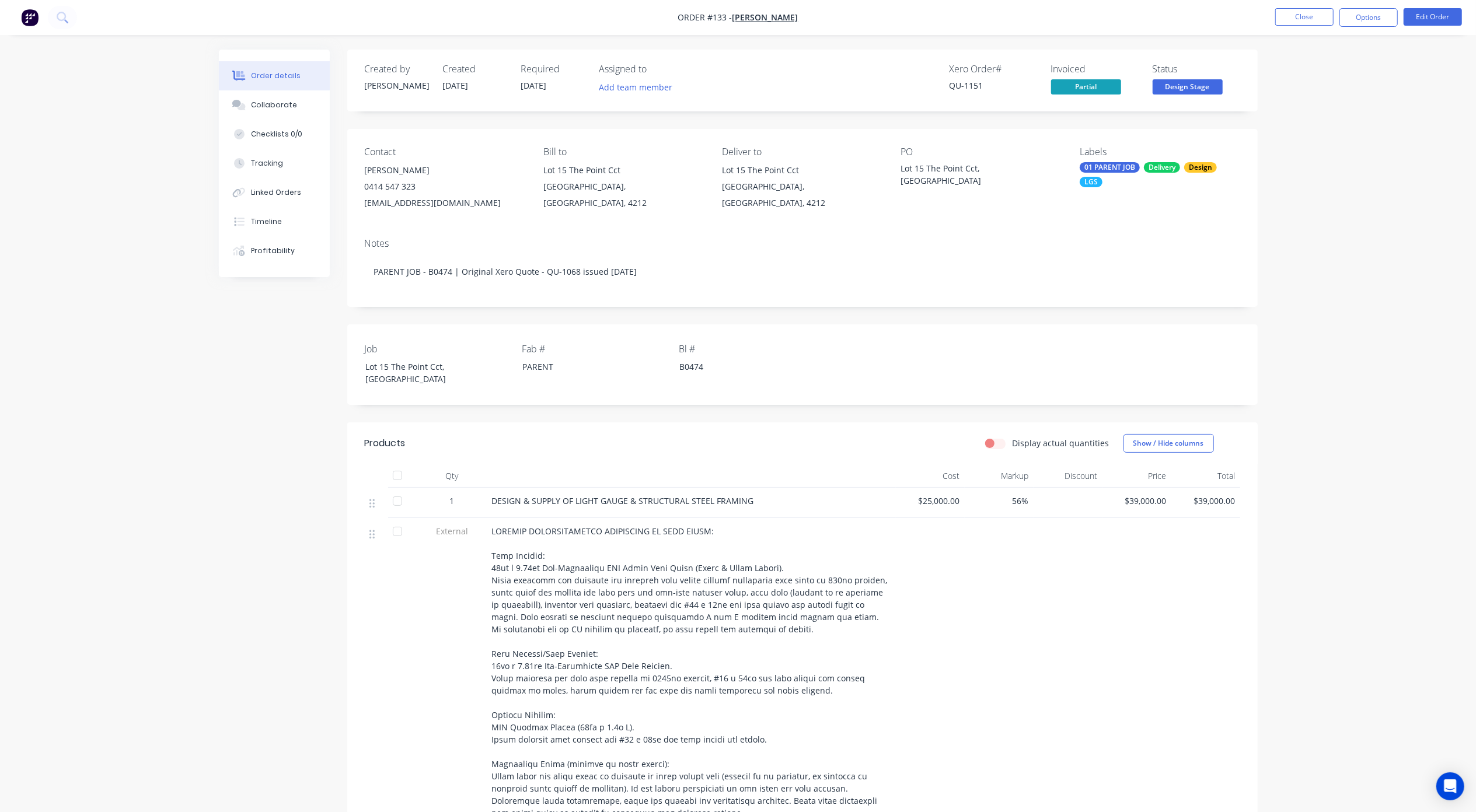
click at [206, 438] on div "Order details Collaborate Checklists 0/0 Tracking Linked Orders Timeline Profit…" at bounding box center [738, 658] width 1476 height 1316
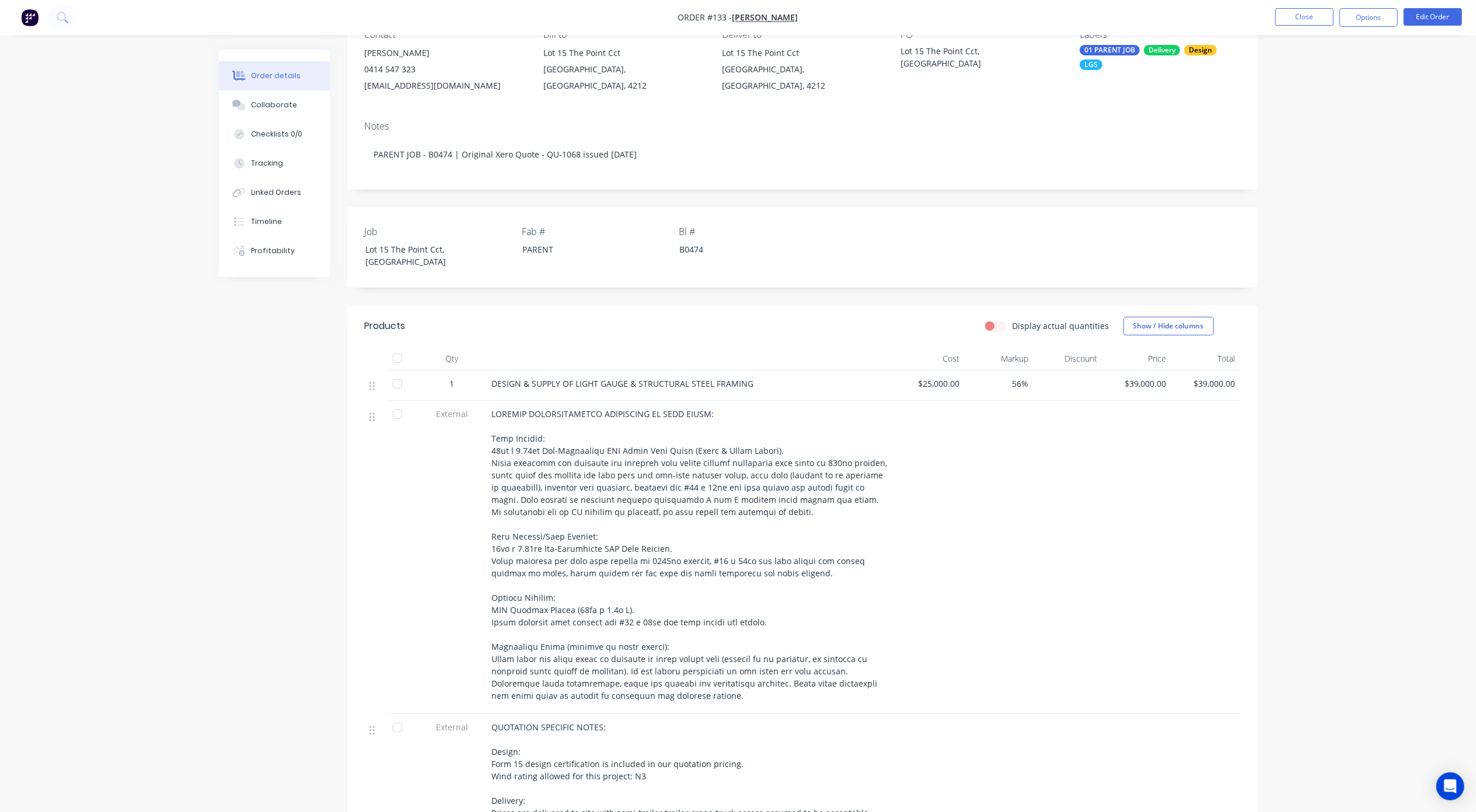
scroll to position [507, 0]
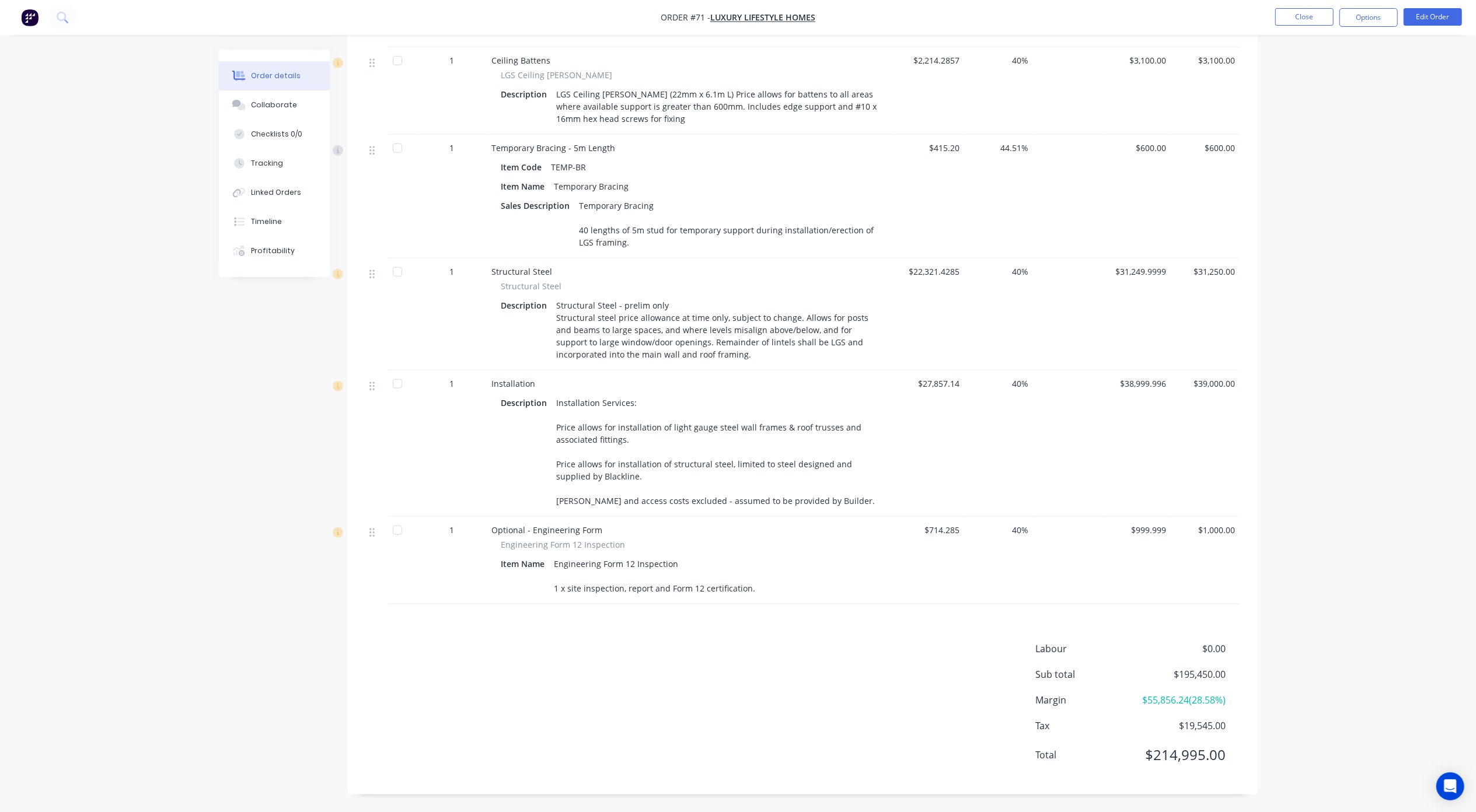
scroll to position [1015, 0]
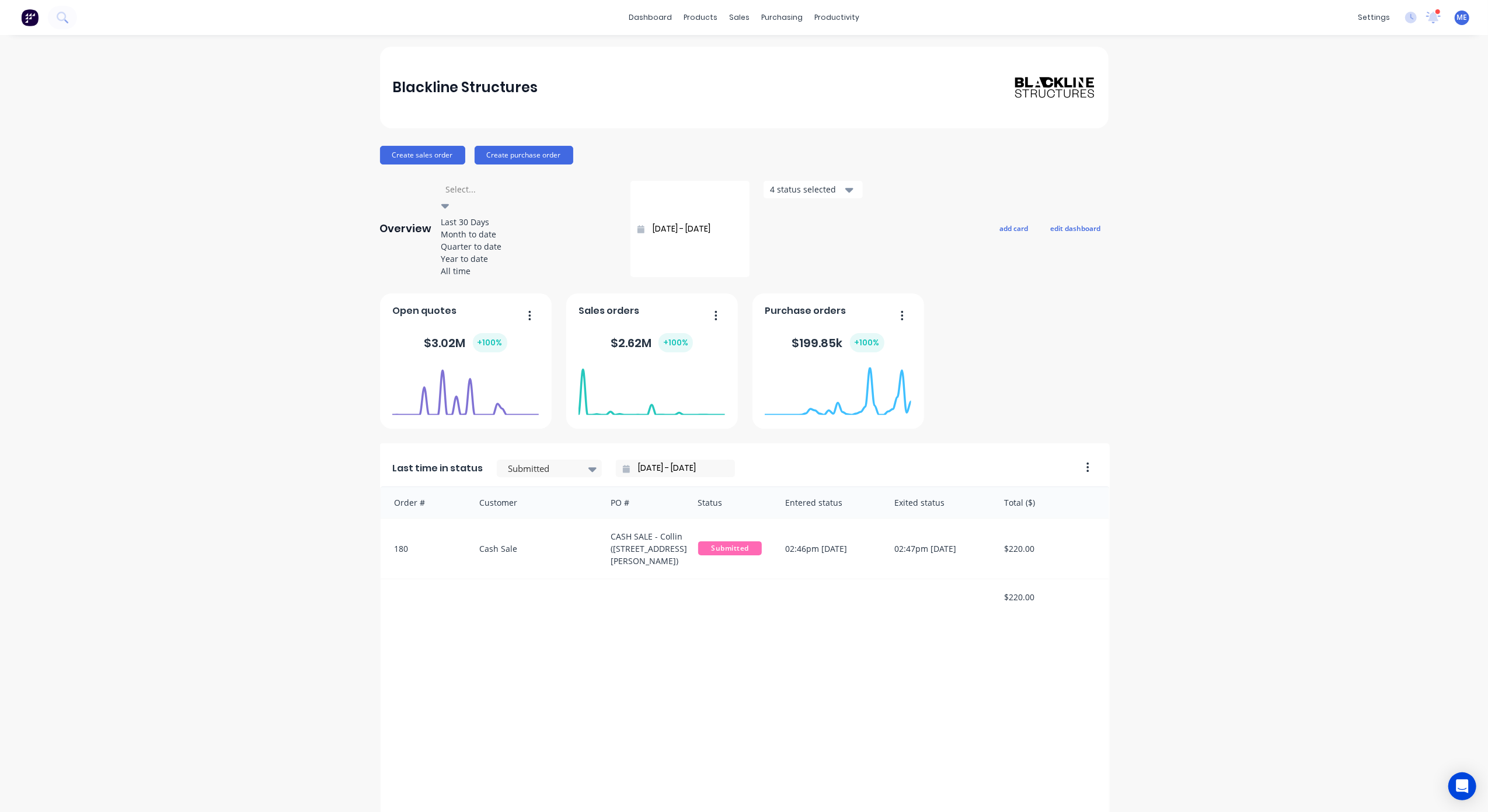
click at [515, 192] on div at bounding box center [529, 189] width 168 height 15
click at [502, 253] on div "Quarter to date" at bounding box center [529, 246] width 175 height 12
click at [491, 191] on div at bounding box center [529, 189] width 168 height 15
click at [489, 265] on div "Year to date" at bounding box center [529, 258] width 175 height 12
click at [486, 196] on div at bounding box center [529, 189] width 168 height 15
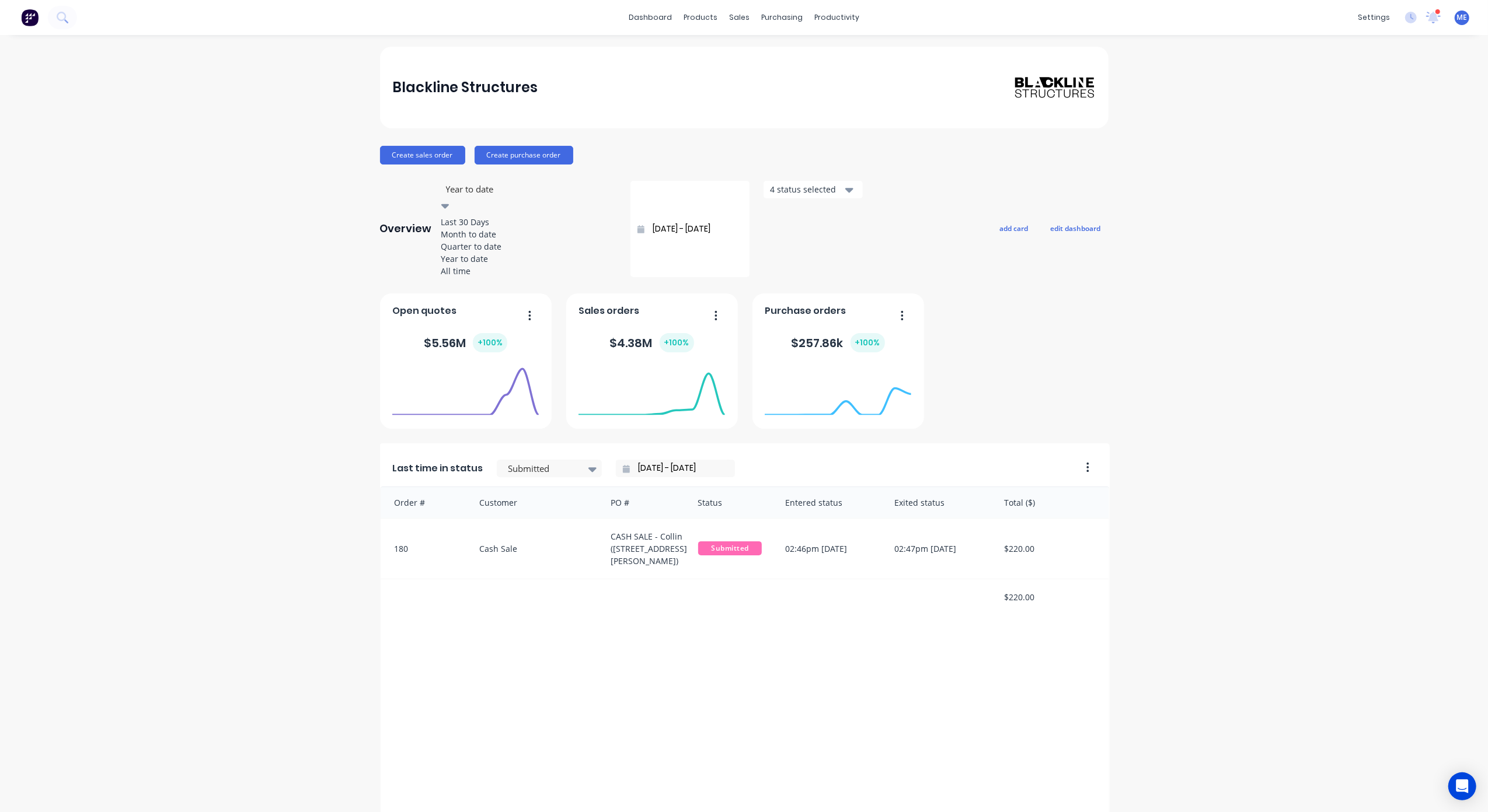
click at [484, 253] on div "Quarter to date" at bounding box center [529, 246] width 175 height 12
type input "01/07/25 - 05/09/25"
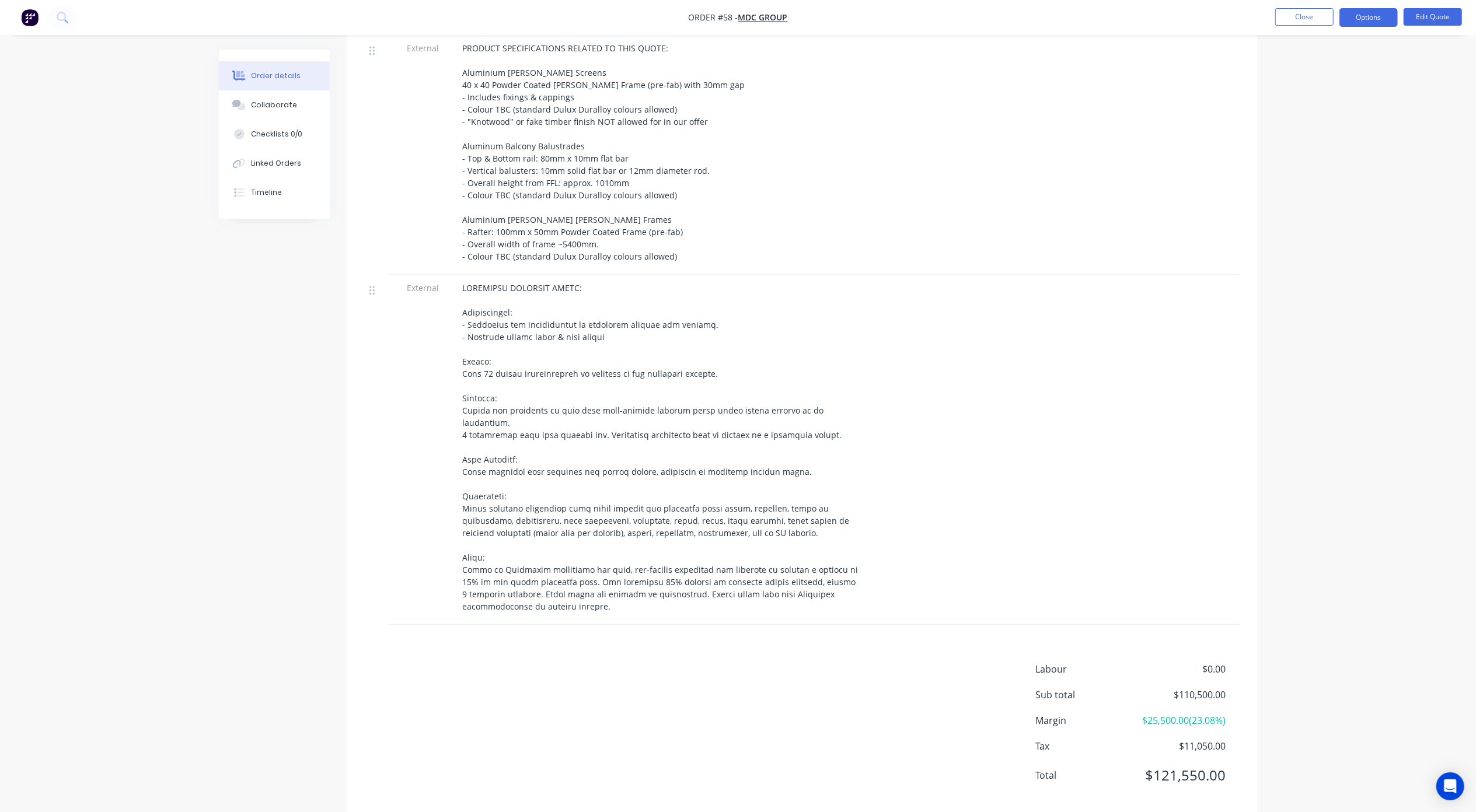
scroll to position [581, 0]
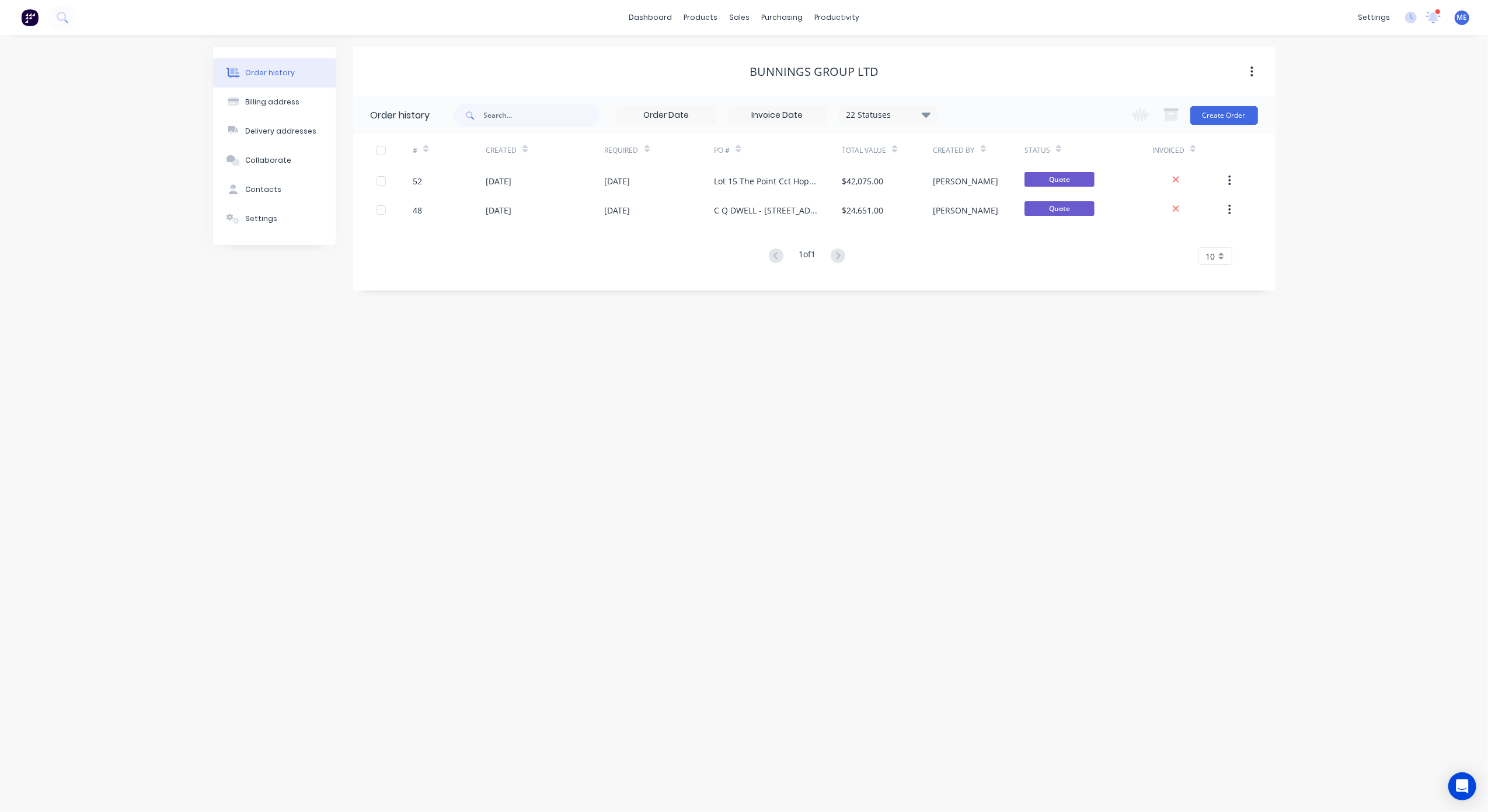
click at [593, 404] on div "Order history Billing address Delivery addresses Collaborate Contacts Settings …" at bounding box center [744, 424] width 1488 height 777
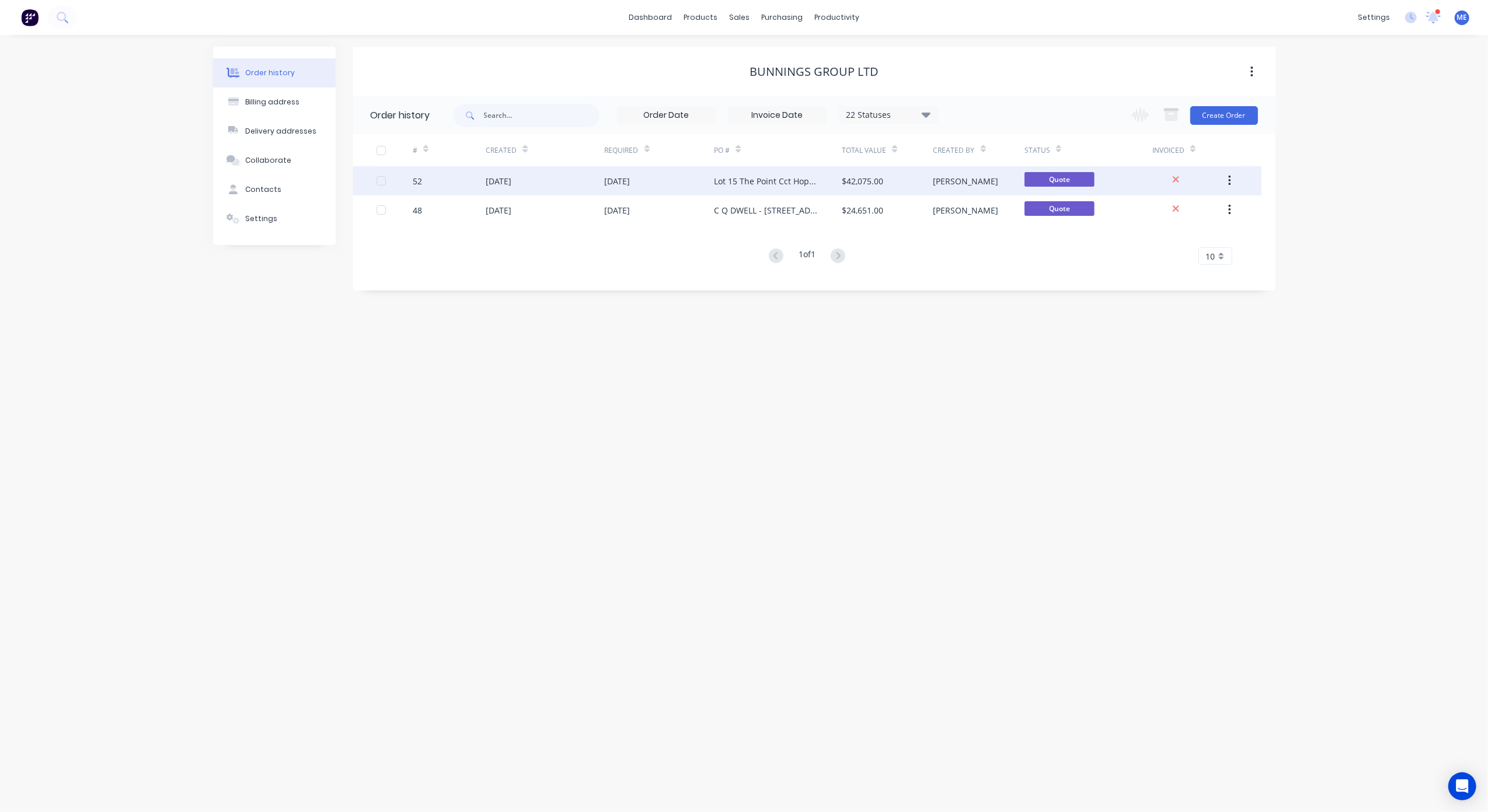
click at [792, 178] on div "Lot 15 The Point Cct Hope Island - Steel Framing Solutions" at bounding box center [766, 181] width 105 height 12
